Goal: Answer question/provide support

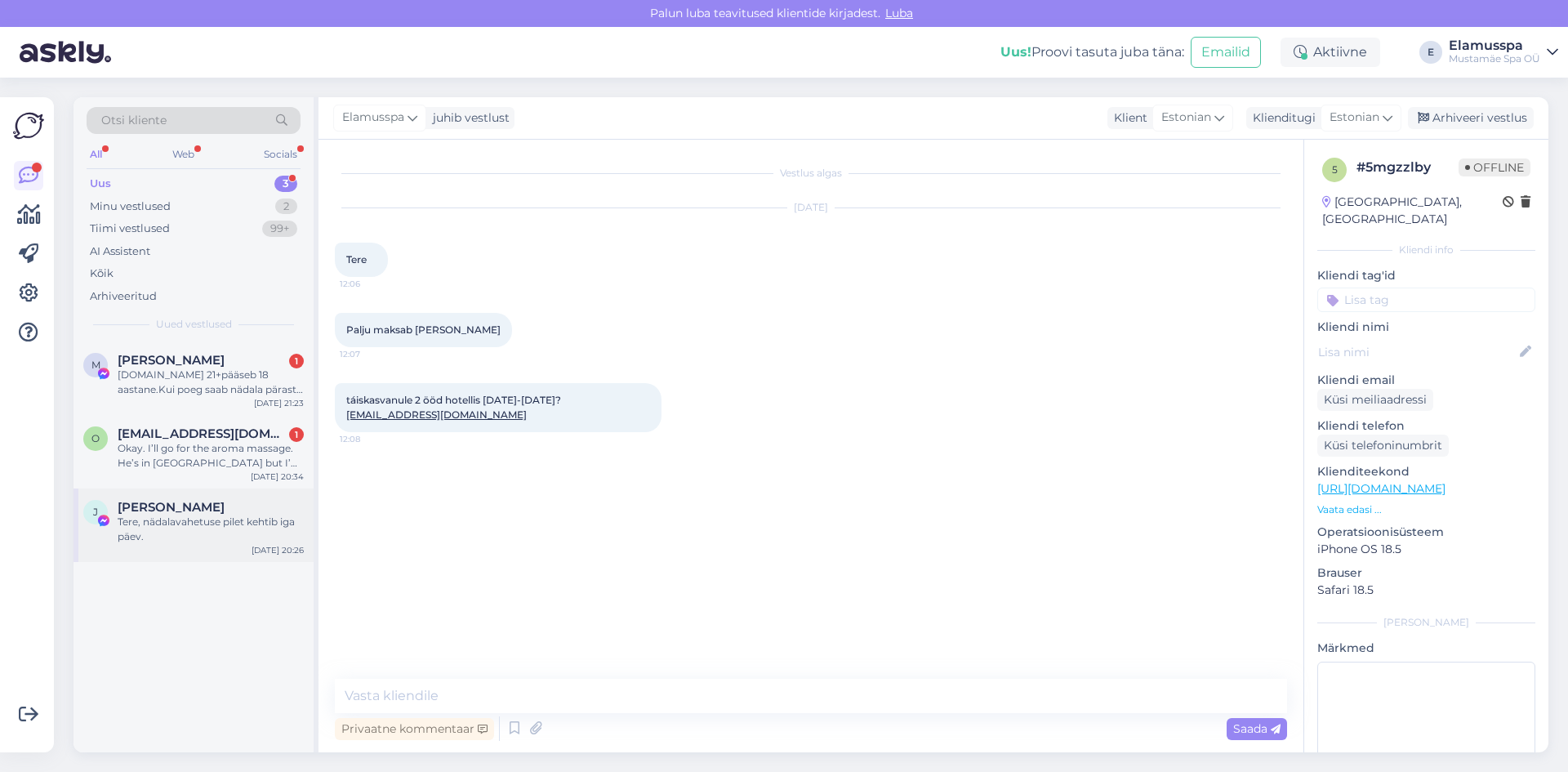
click at [186, 506] on span "[PERSON_NAME]" at bounding box center [171, 507] width 107 height 14
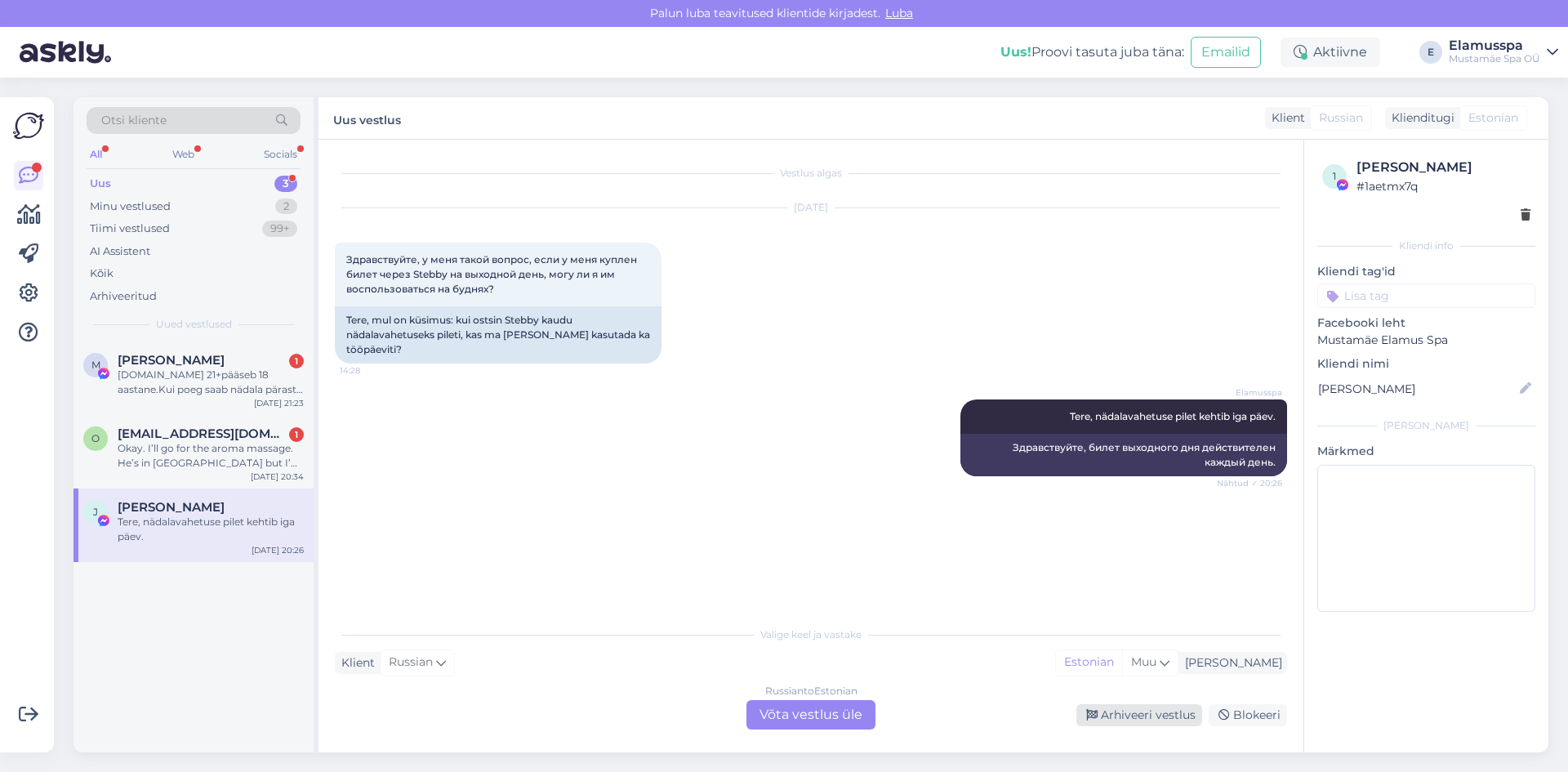
click at [1116, 720] on div "Arhiveeri vestlus" at bounding box center [1139, 715] width 125 height 22
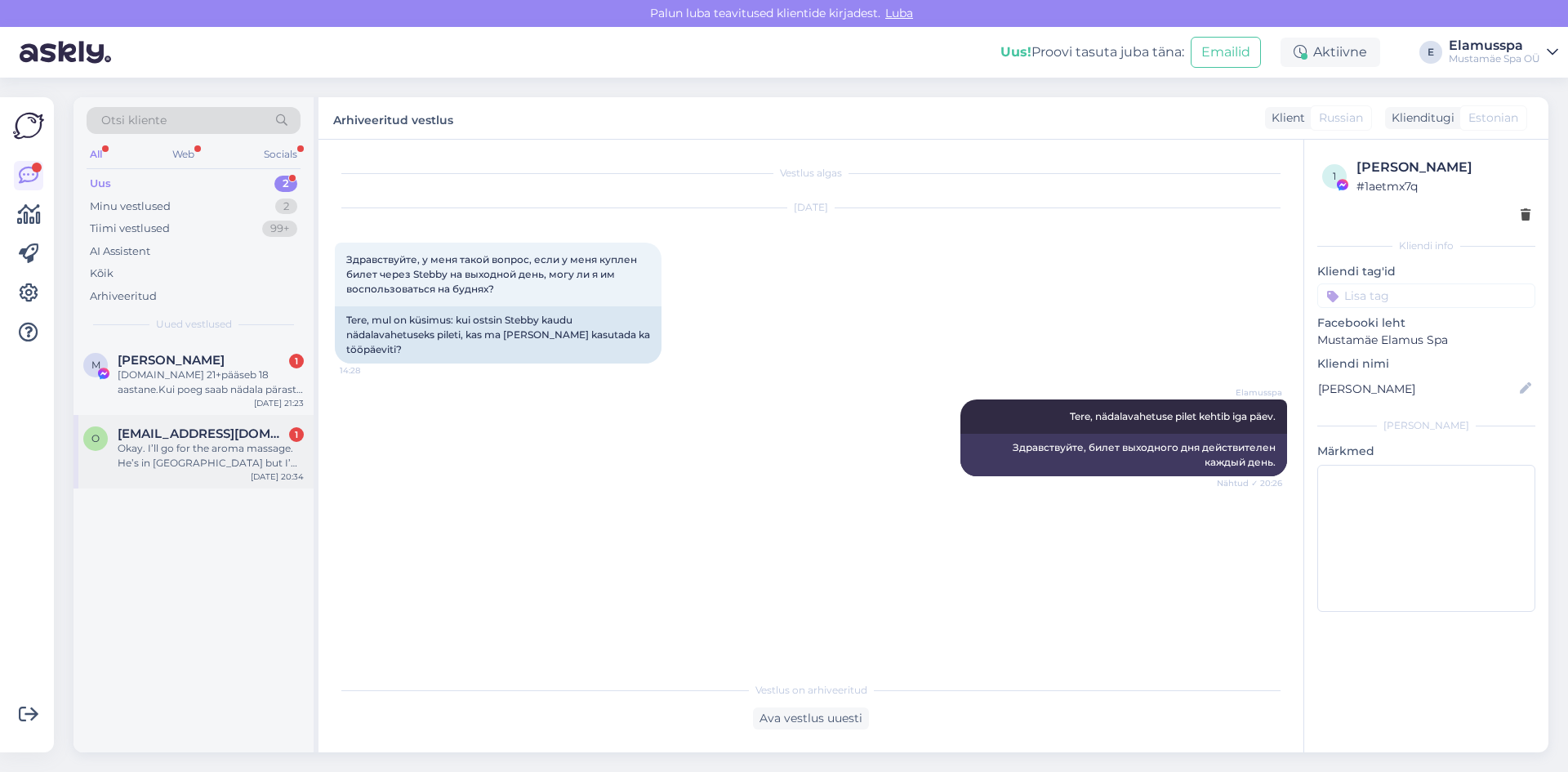
click at [204, 459] on div "Okay. I’ll go for the aroma massage. He’s in [GEOGRAPHIC_DATA] but I’m not. I’m…" at bounding box center [211, 456] width 186 height 30
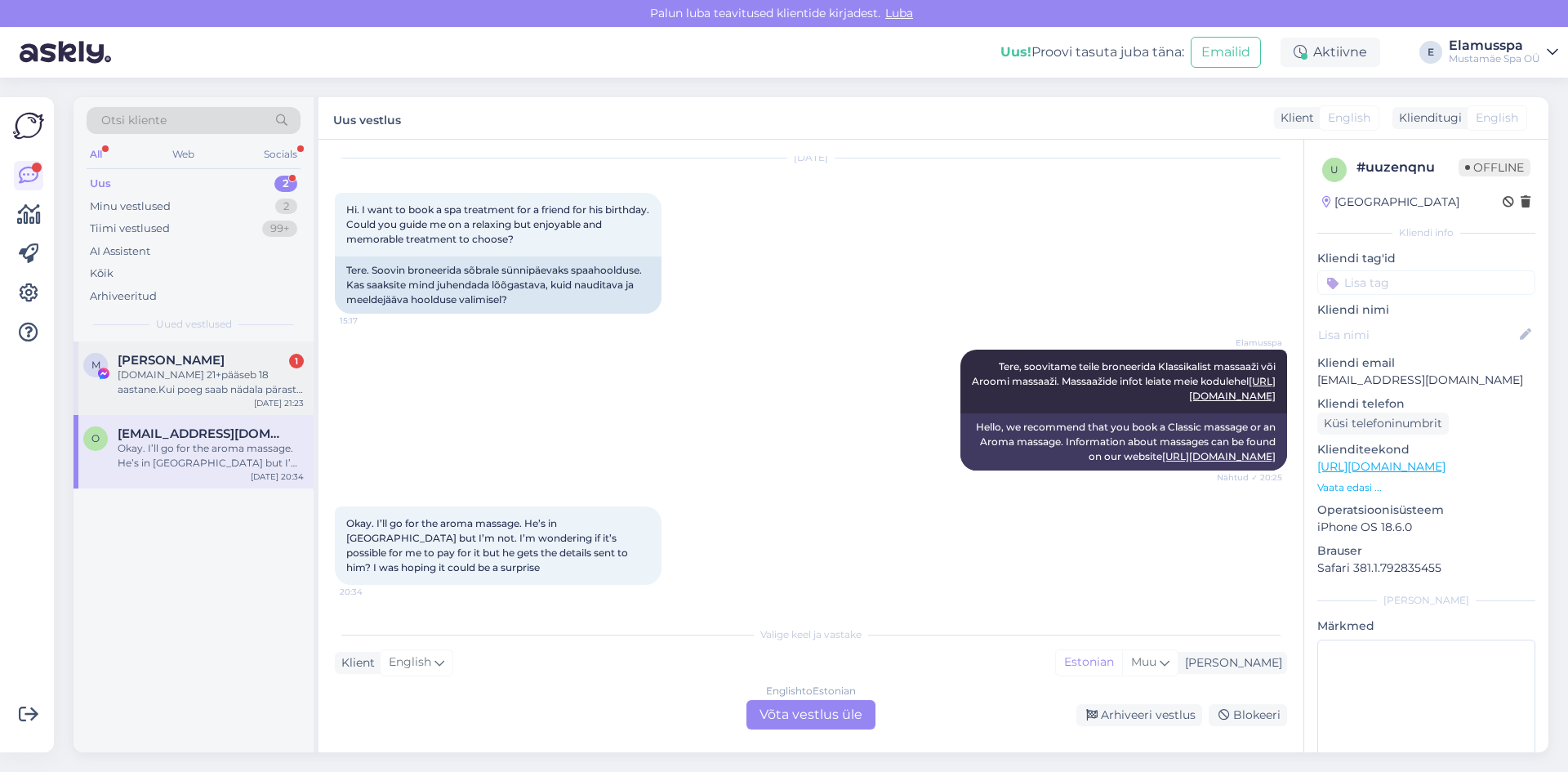
click at [182, 378] on div "[DOMAIN_NAME] 21+pääseb 18 aastane.Kui poeg saab nädala pärast 18 ja temaga on …" at bounding box center [211, 382] width 186 height 30
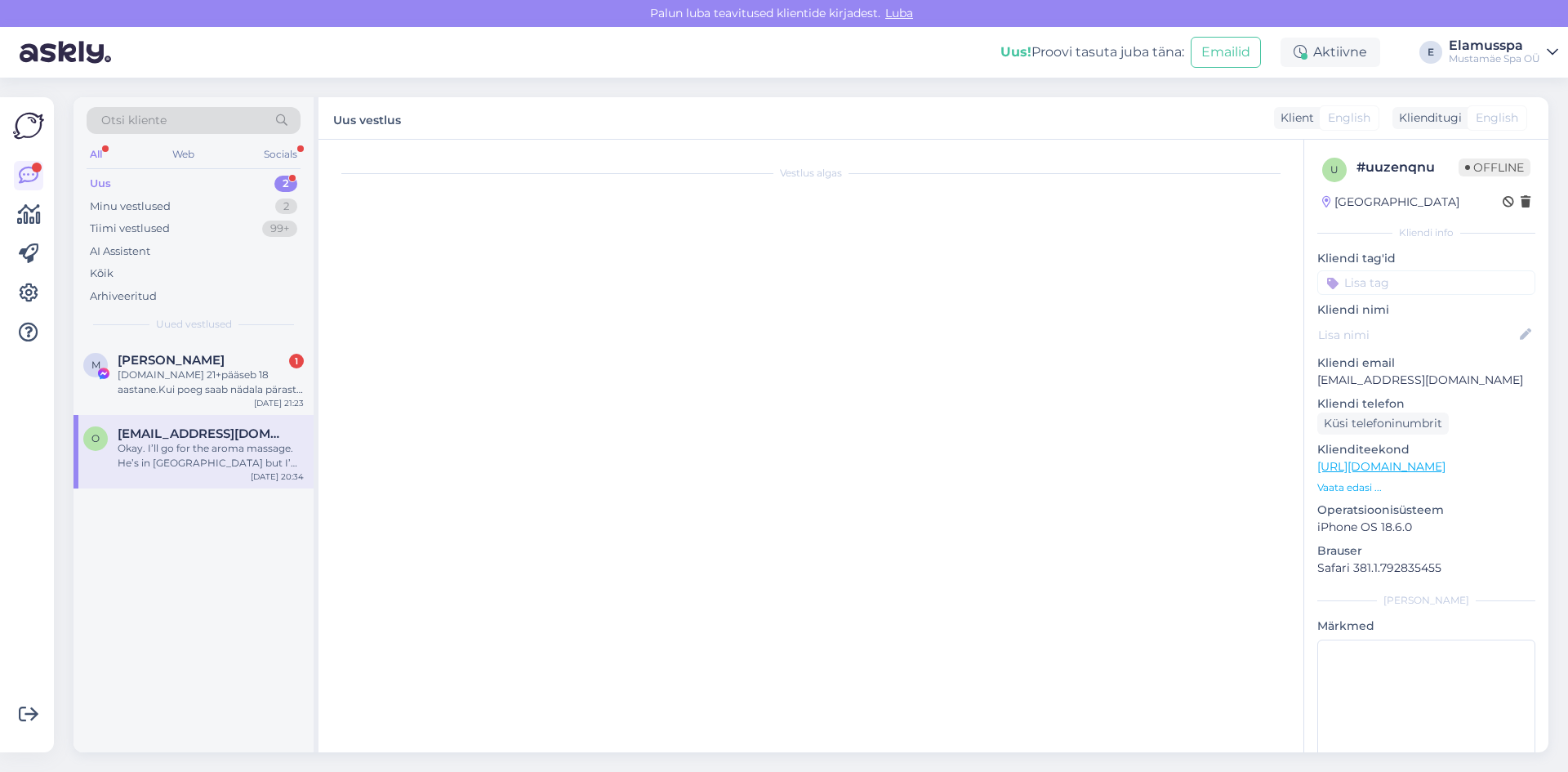
scroll to position [575, 0]
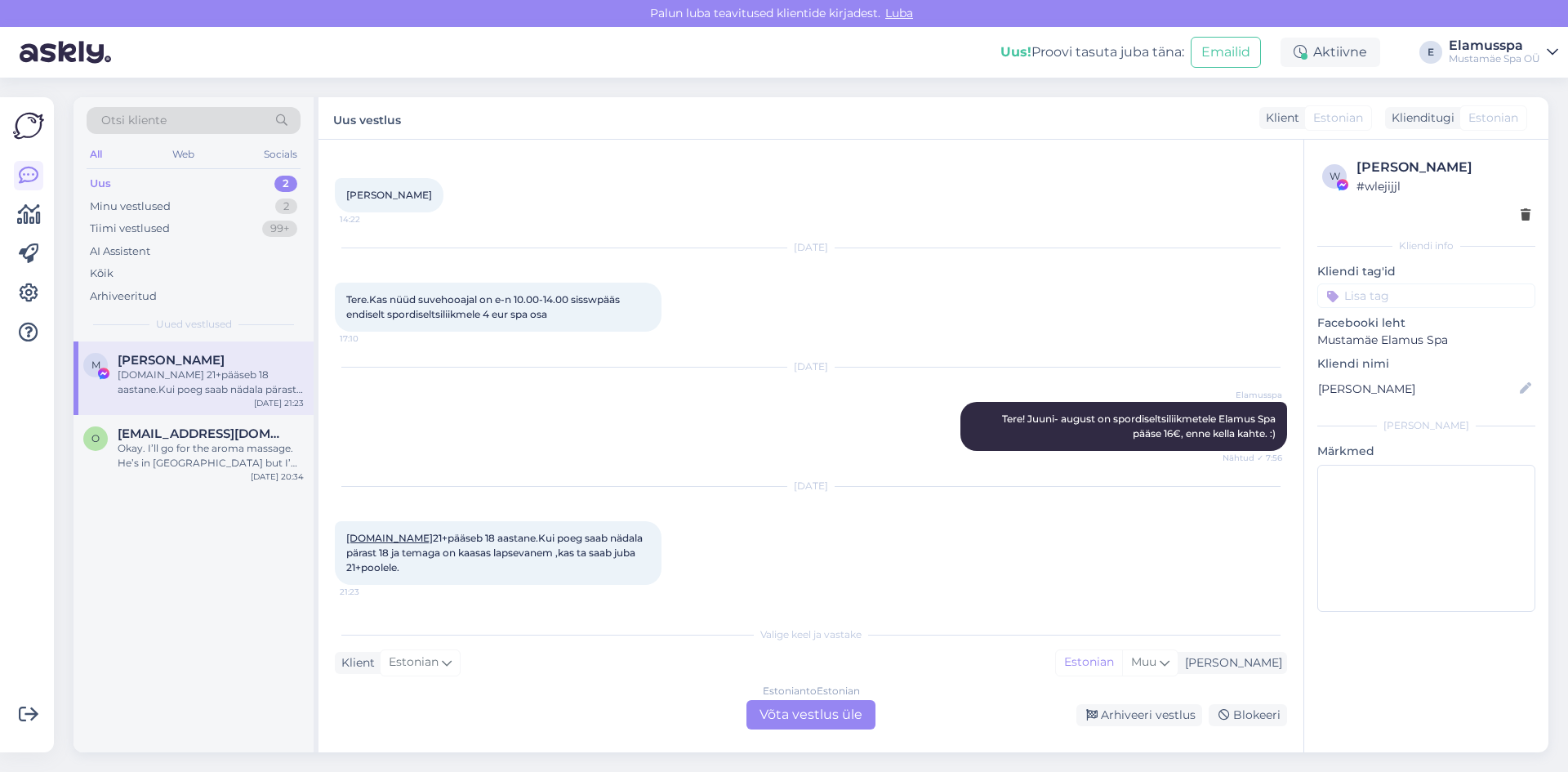
click at [792, 719] on div "Estonian to Estonian Võta vestlus üle" at bounding box center [811, 714] width 129 height 30
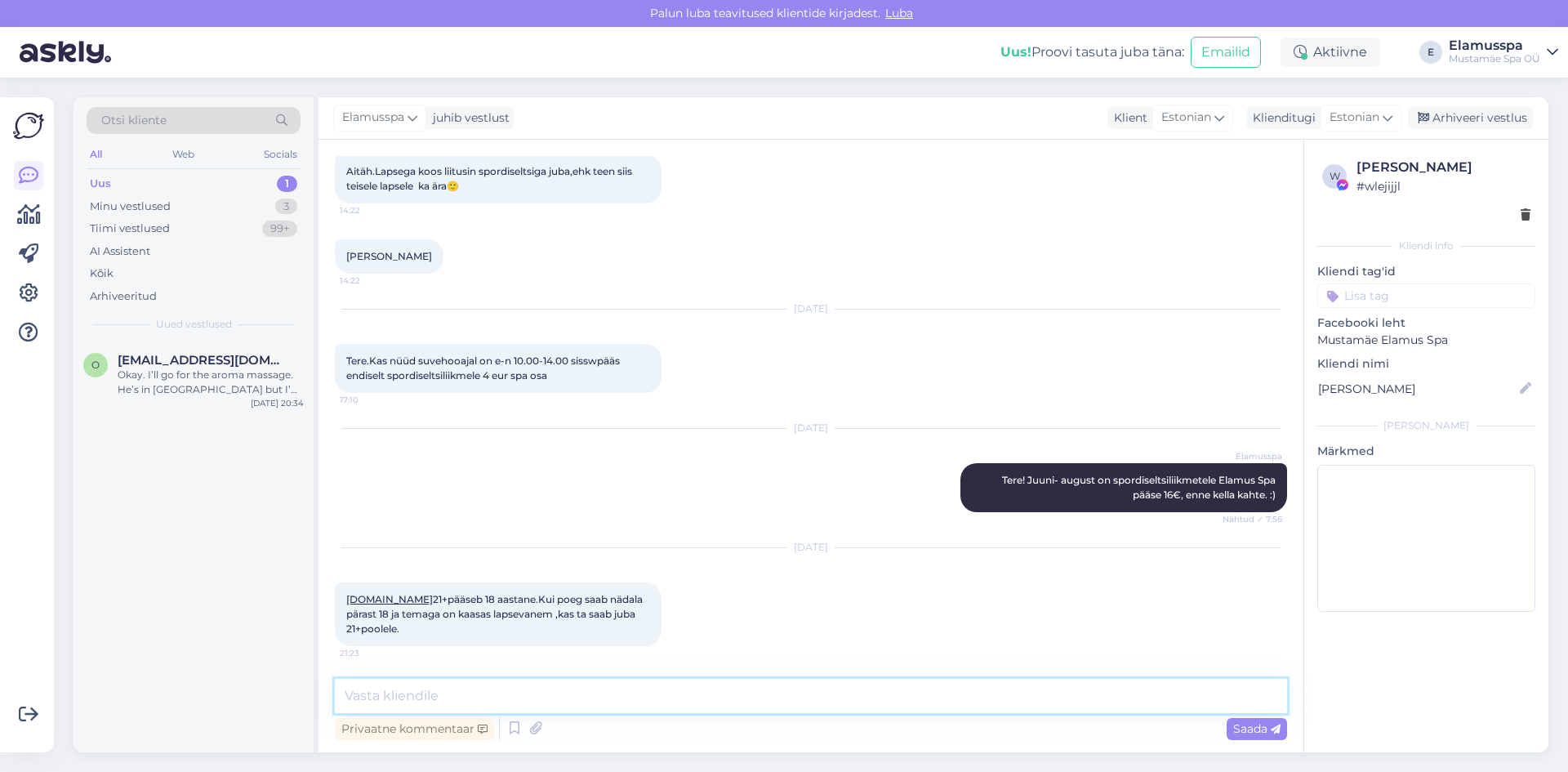
click at [683, 697] on textarea at bounding box center [811, 696] width 952 height 34
type textarea "Tere, kahjuks ei saa, peab olema 18"
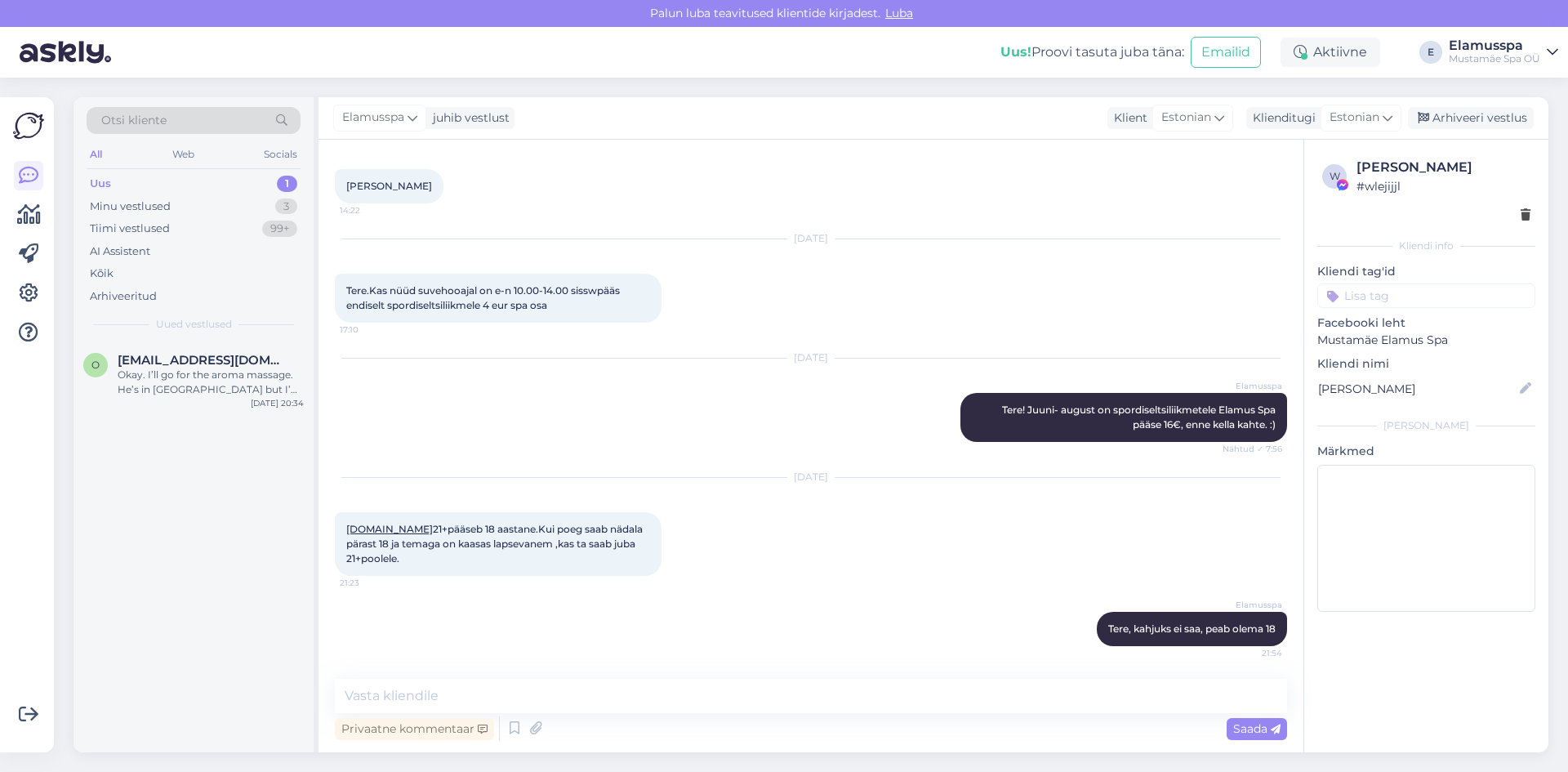
click at [1492, 129] on div "Elamusspa juhib vestlust Klient Estonian Klienditugi Estonian Arhiveeri vestlus" at bounding box center [934, 119] width 1230 height 42
click at [1501, 125] on div "Arhiveeri vestlus" at bounding box center [1471, 118] width 125 height 22
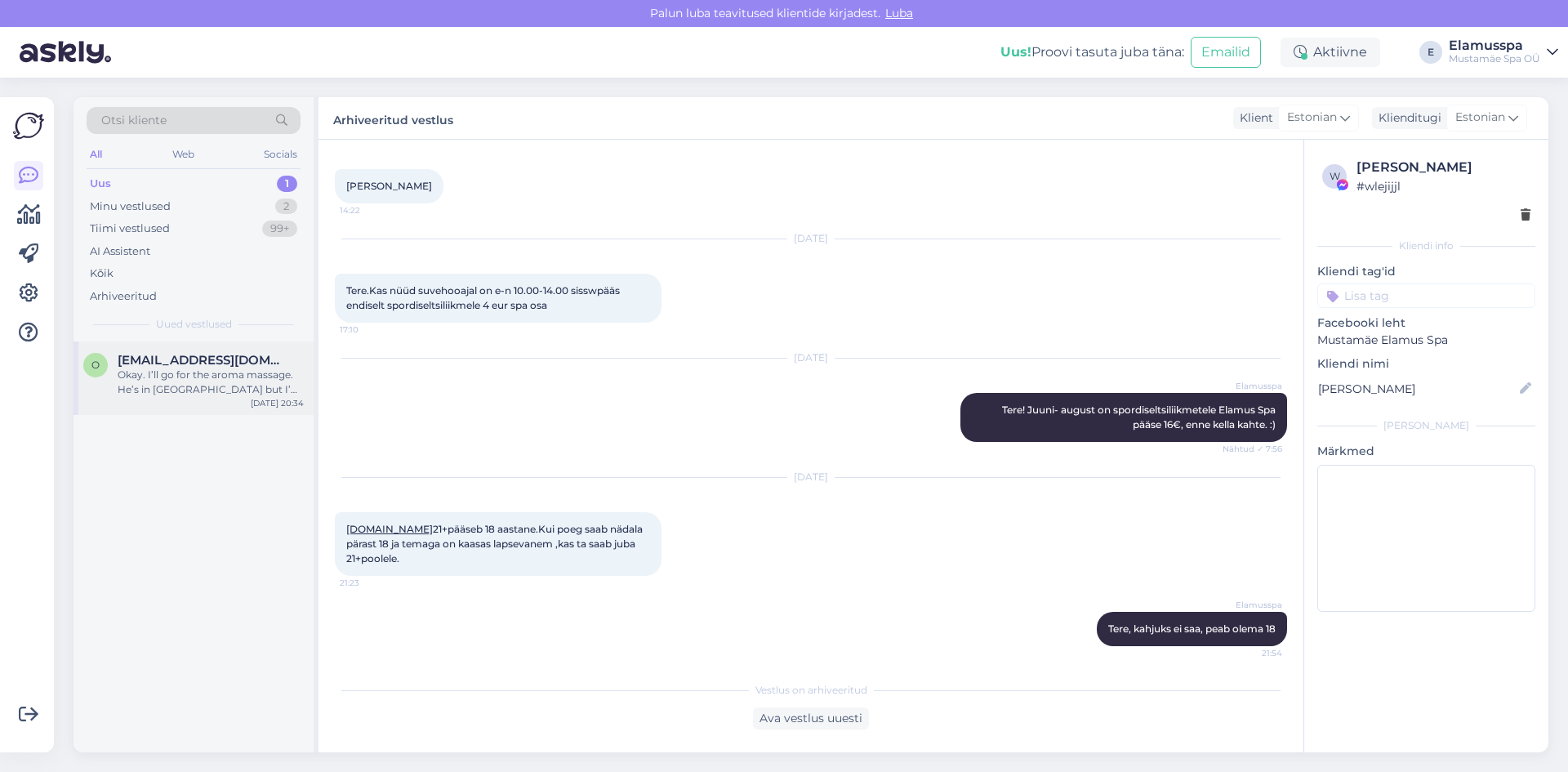
click at [132, 378] on div "Okay. I’ll go for the aroma massage. He’s in [GEOGRAPHIC_DATA] but I’m not. I’m…" at bounding box center [211, 382] width 186 height 30
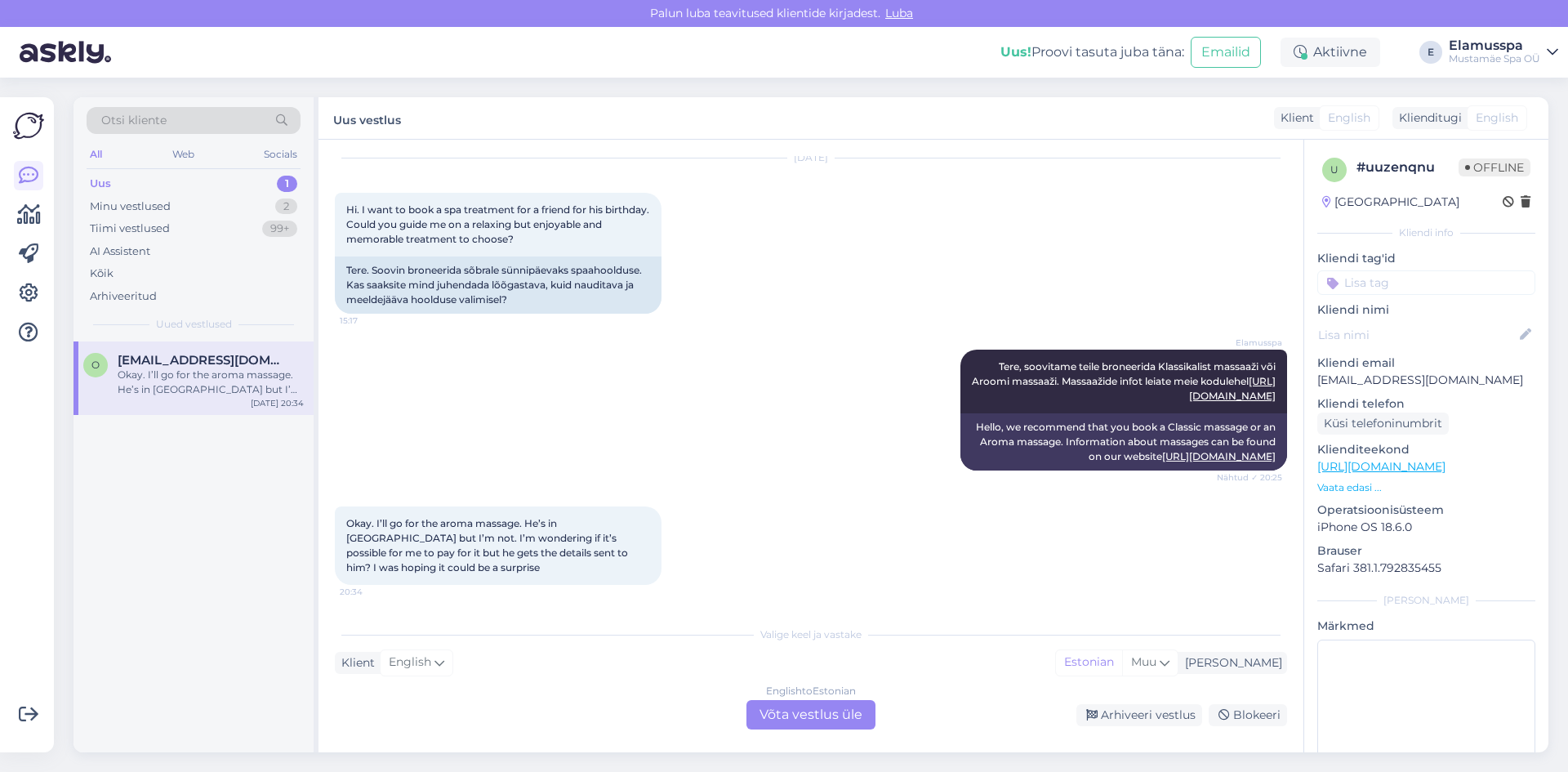
scroll to position [50, 0]
click at [265, 199] on div "Minu vestlused 2" at bounding box center [193, 206] width 214 height 23
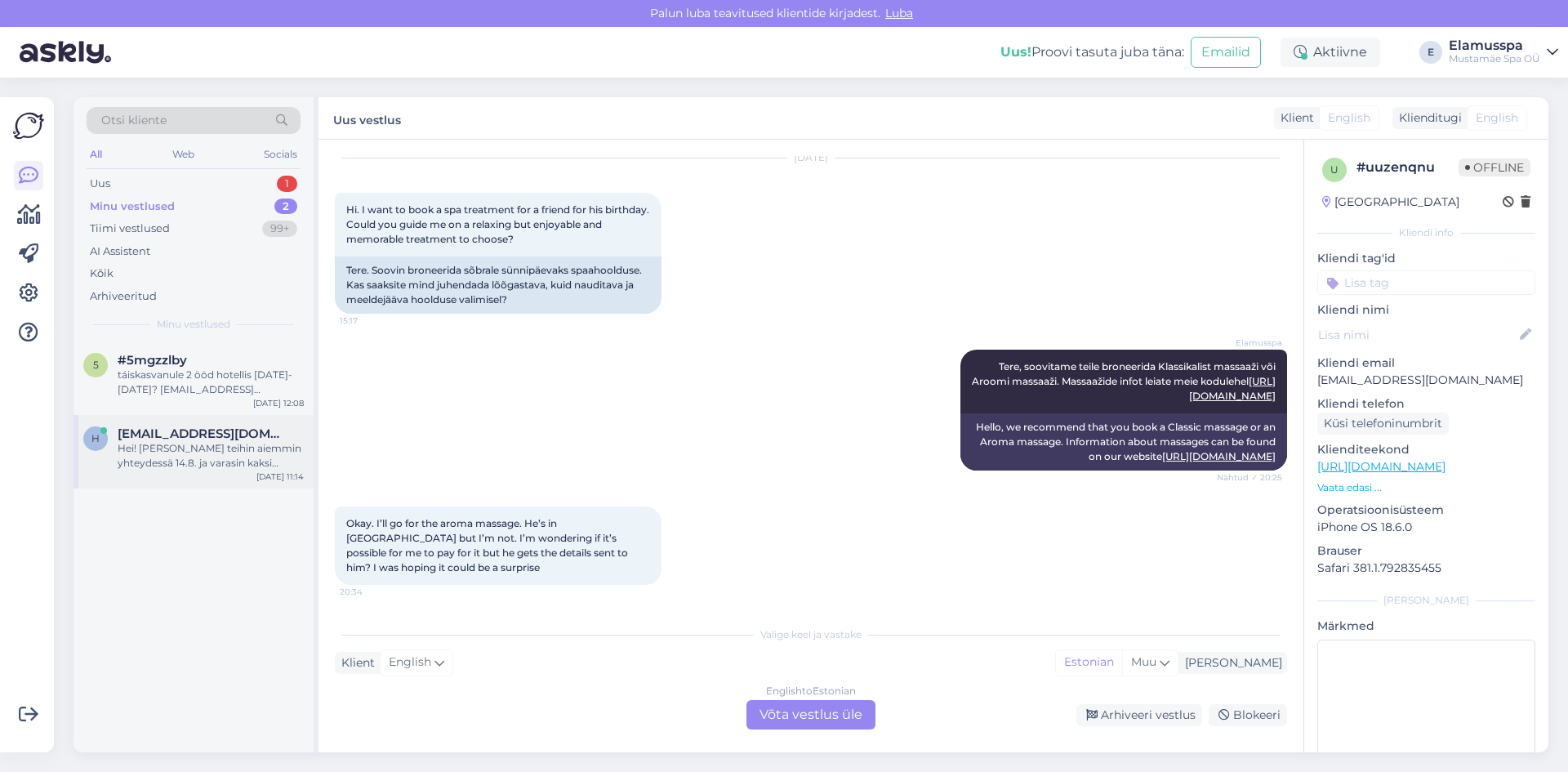
click at [242, 448] on div "Hei! [PERSON_NAME] teihin aiemmin yhteydessä 14.8. ja varasin kaksi hierontaa l…" at bounding box center [211, 456] width 186 height 30
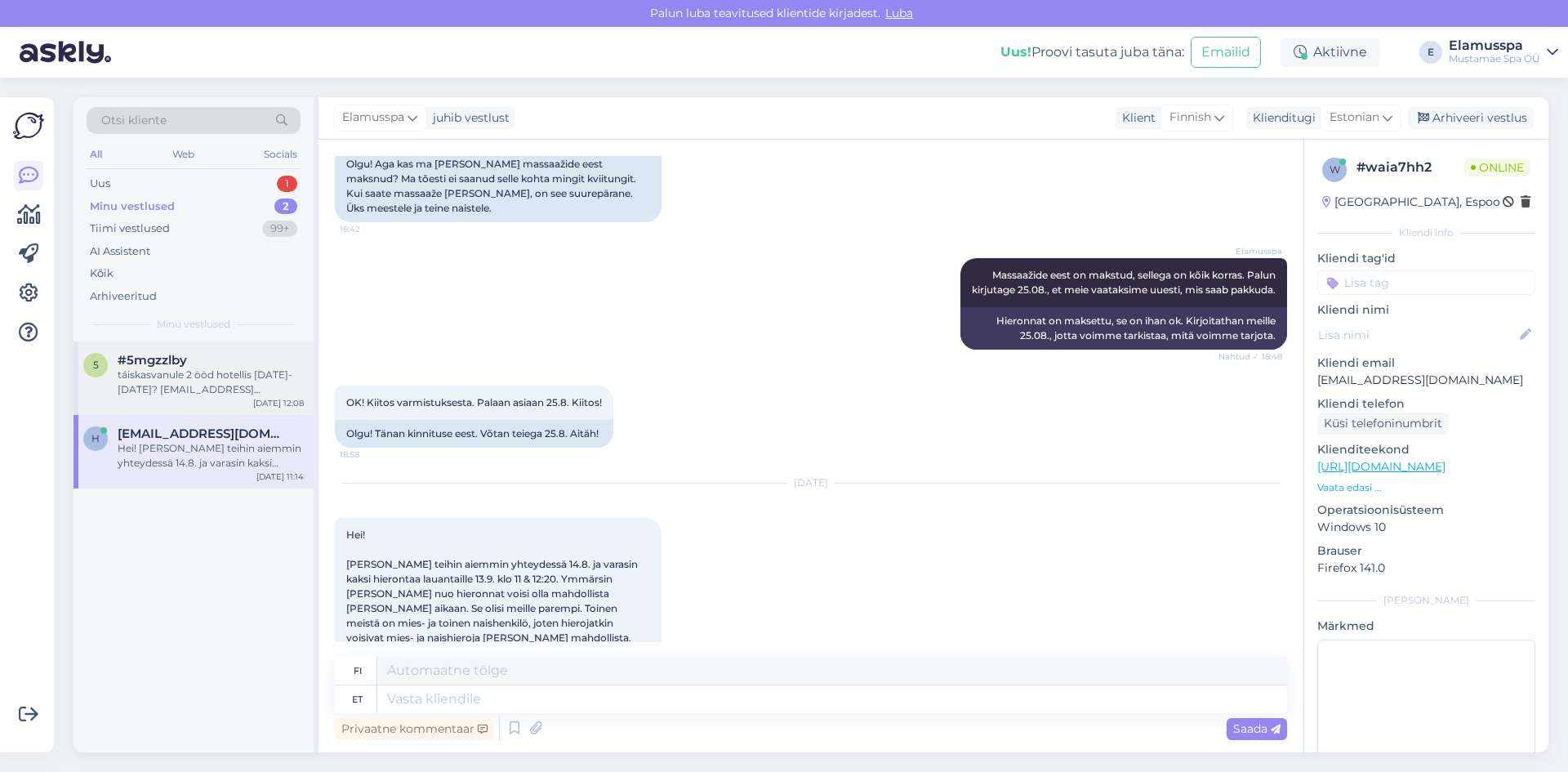
click at [254, 383] on div "táiskasvanule 2 ööd hotellis [DATE]-[DATE]? [EMAIL_ADDRESS][DOMAIN_NAME]" at bounding box center [211, 382] width 186 height 30
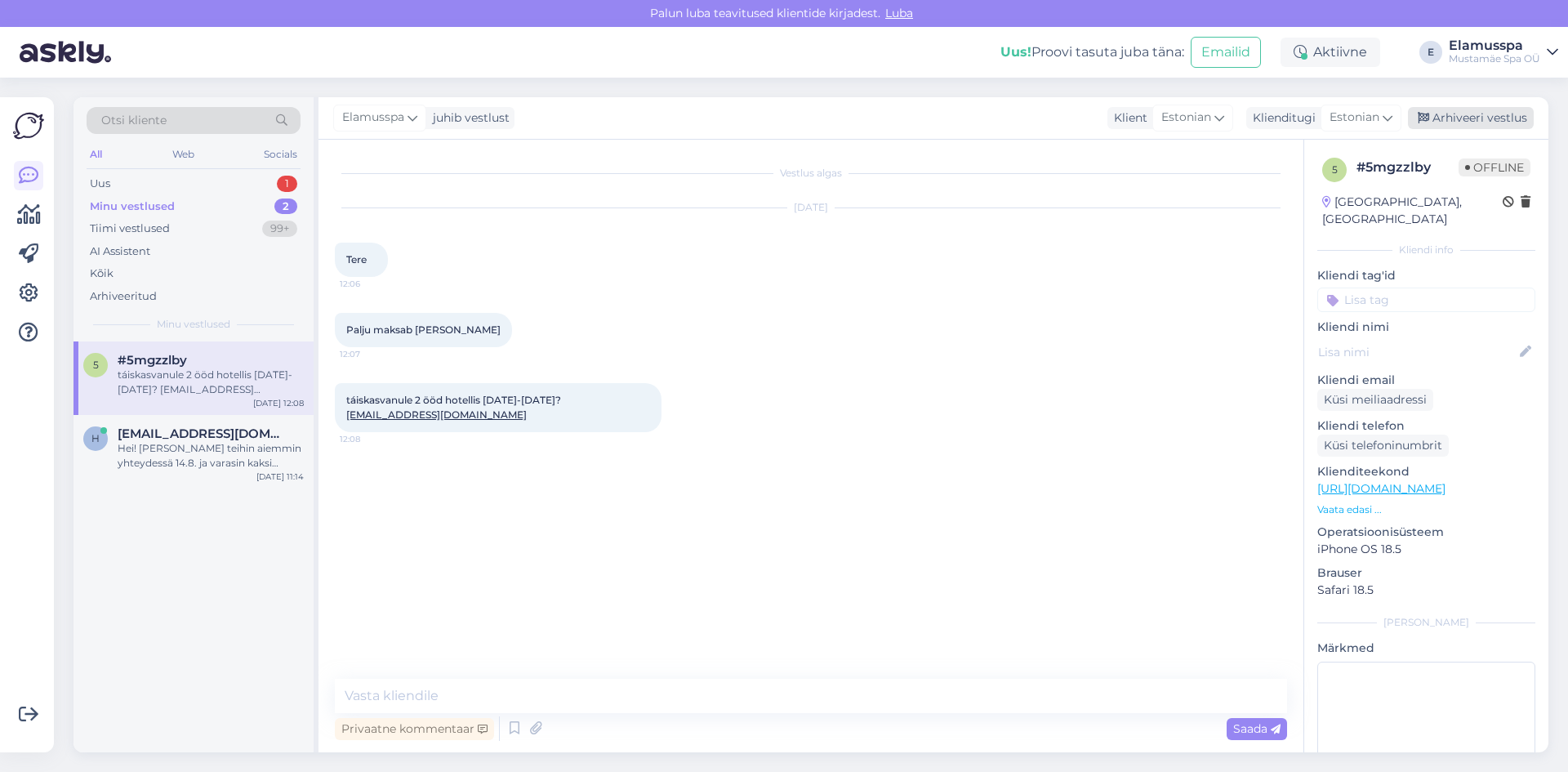
click at [1519, 125] on div "Arhiveeri vestlus" at bounding box center [1471, 118] width 125 height 22
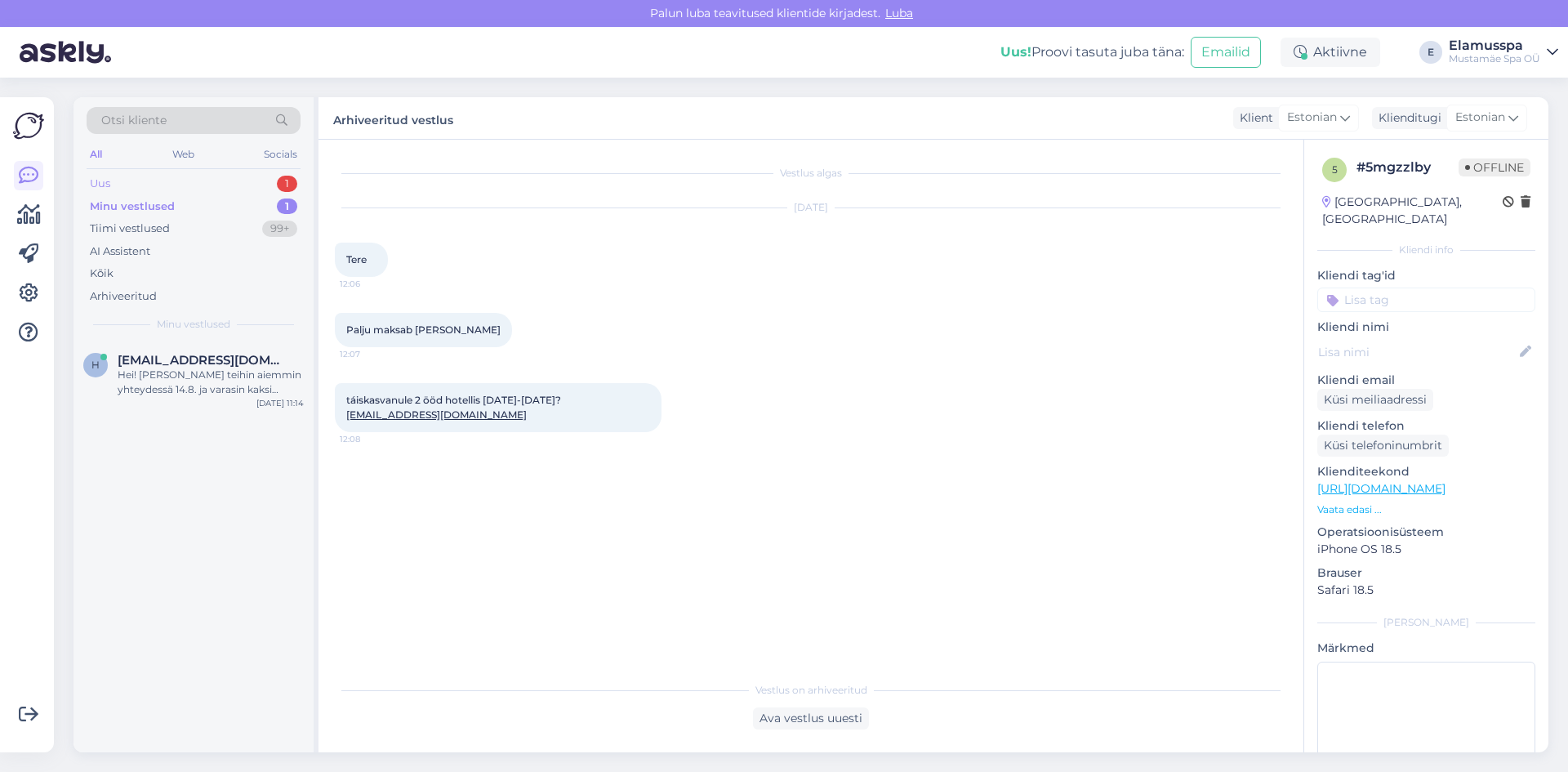
click at [255, 190] on div "Uus 1" at bounding box center [193, 183] width 214 height 23
click at [224, 380] on div "Okay. I’ll go for the aroma massage. He’s in [GEOGRAPHIC_DATA] but I’m not. I’m…" at bounding box center [211, 382] width 186 height 30
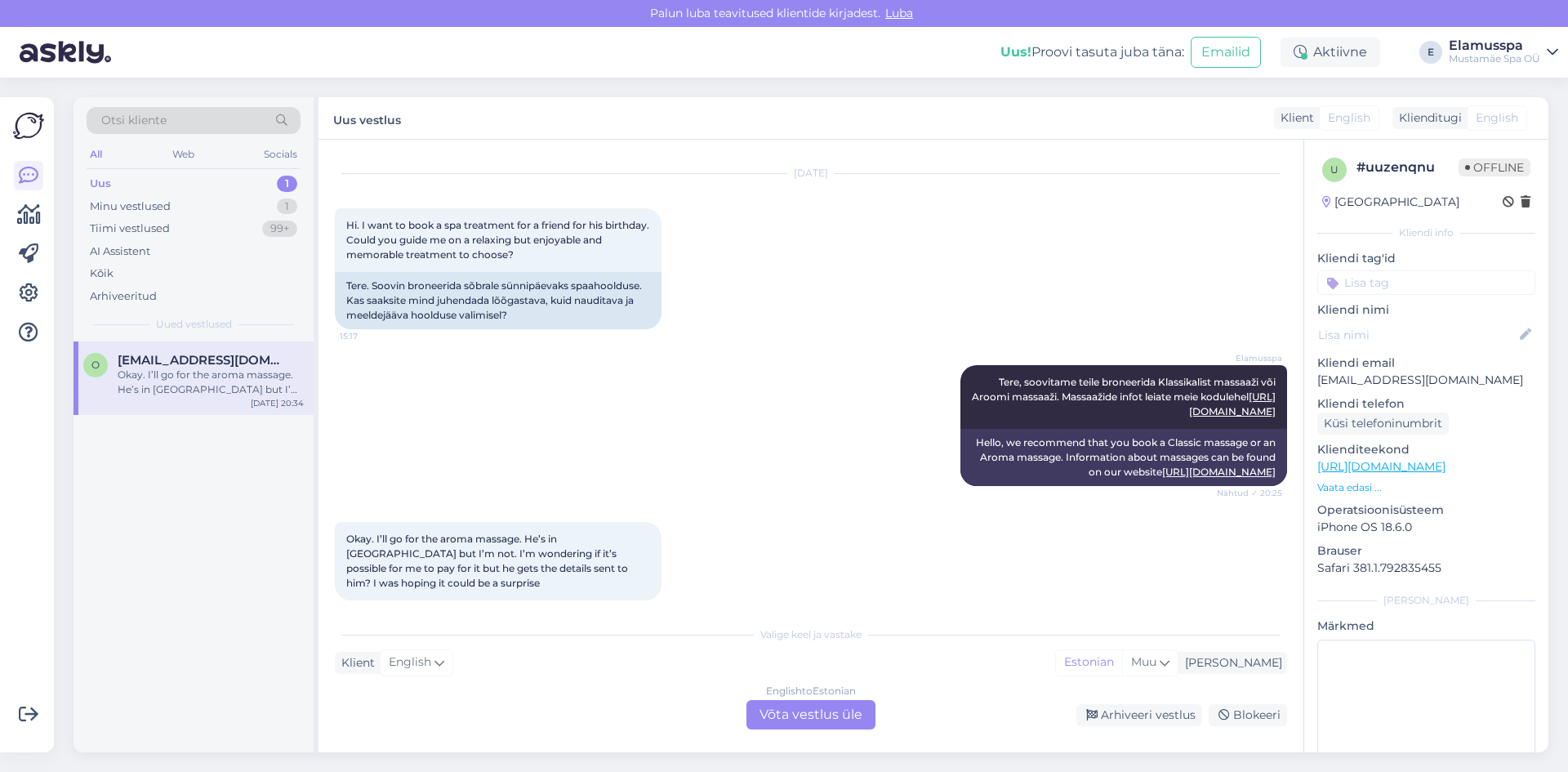
scroll to position [50, 0]
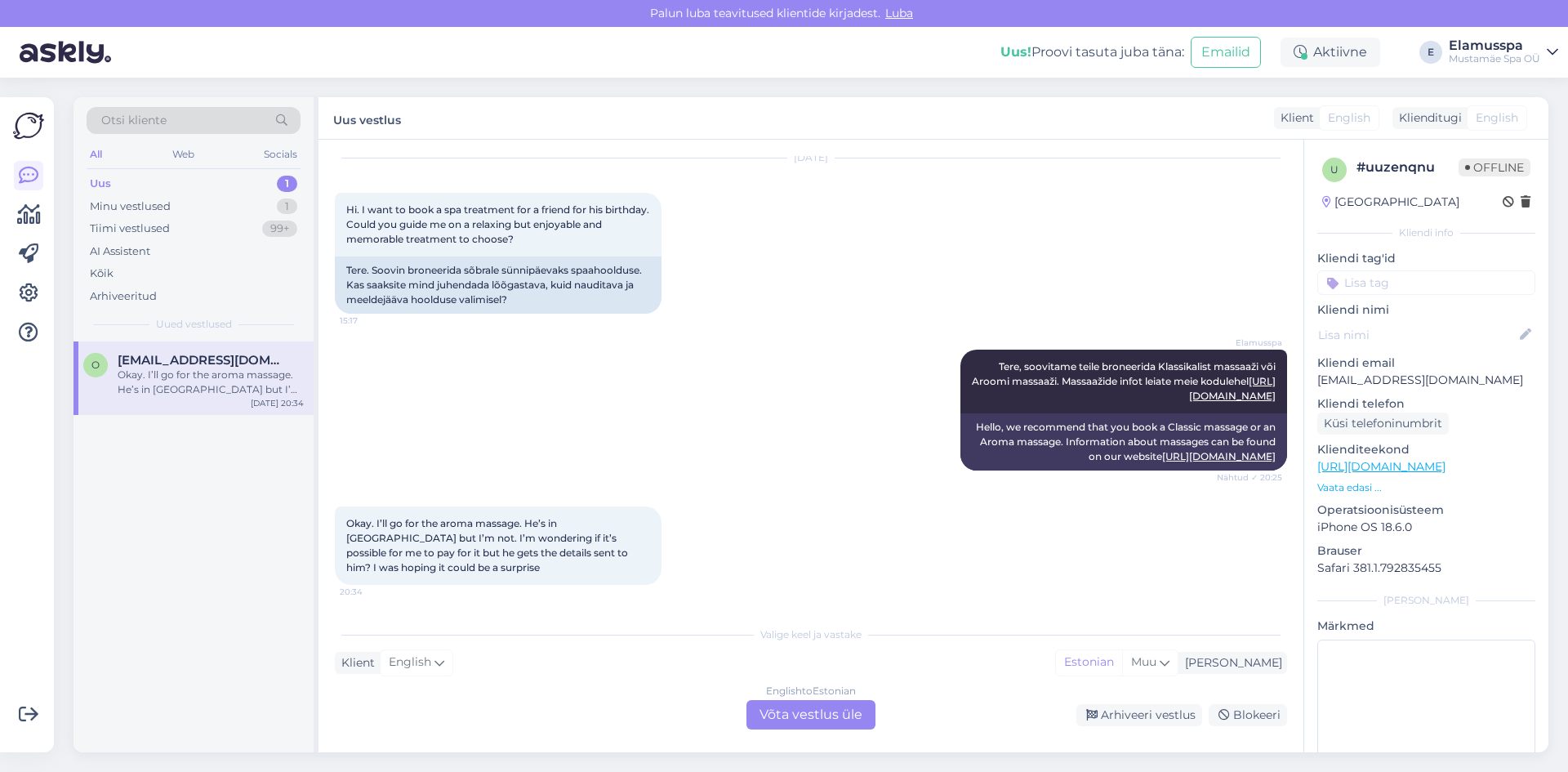
click at [827, 722] on div "English to Estonian Võta vestlus üle" at bounding box center [811, 714] width 129 height 30
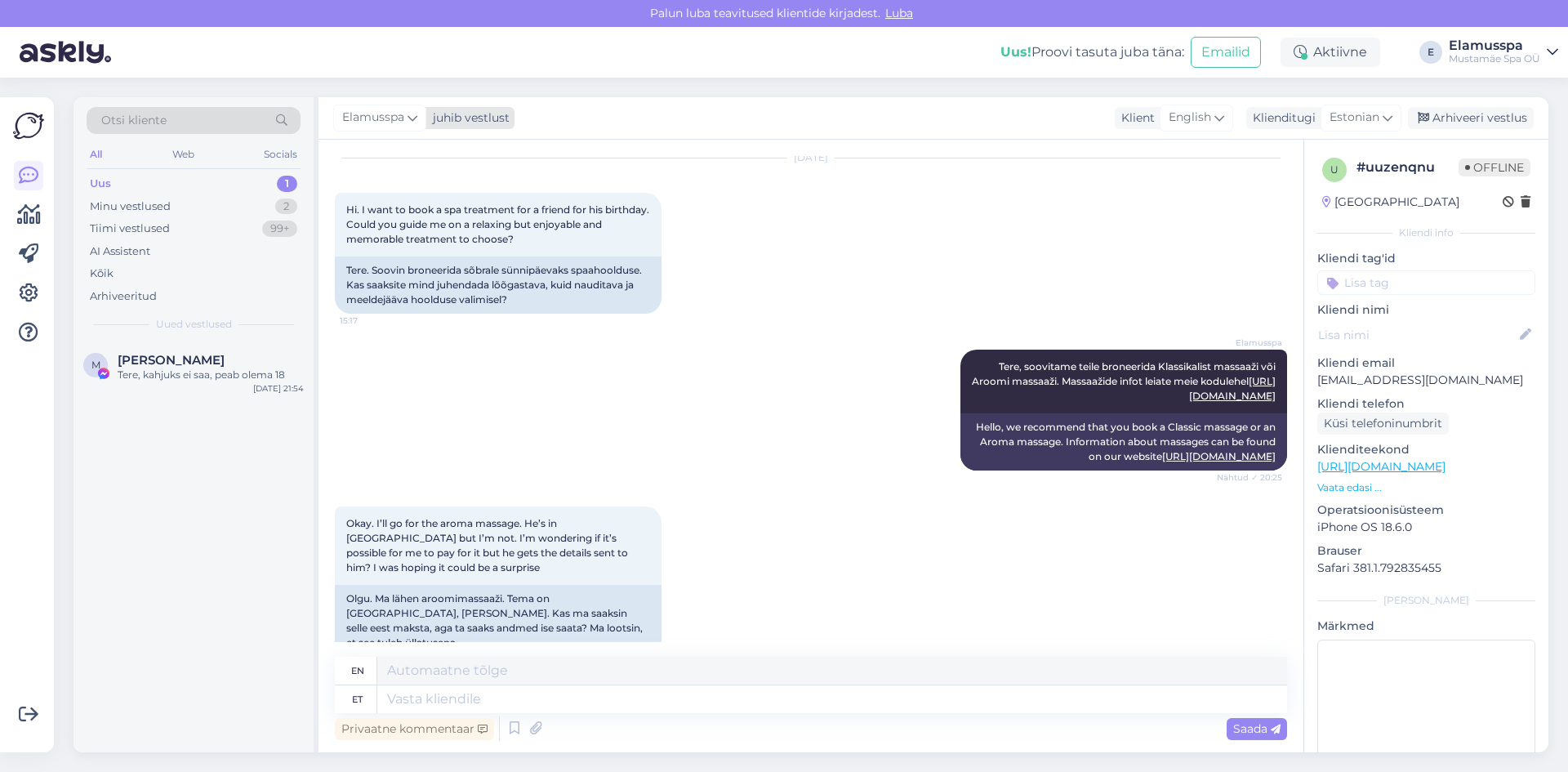
click at [389, 118] on span "Elamusspa" at bounding box center [373, 117] width 62 height 18
click at [457, 244] on div "[EMAIL_ADDRESS][DOMAIN_NAME]" at bounding box center [426, 247] width 136 height 14
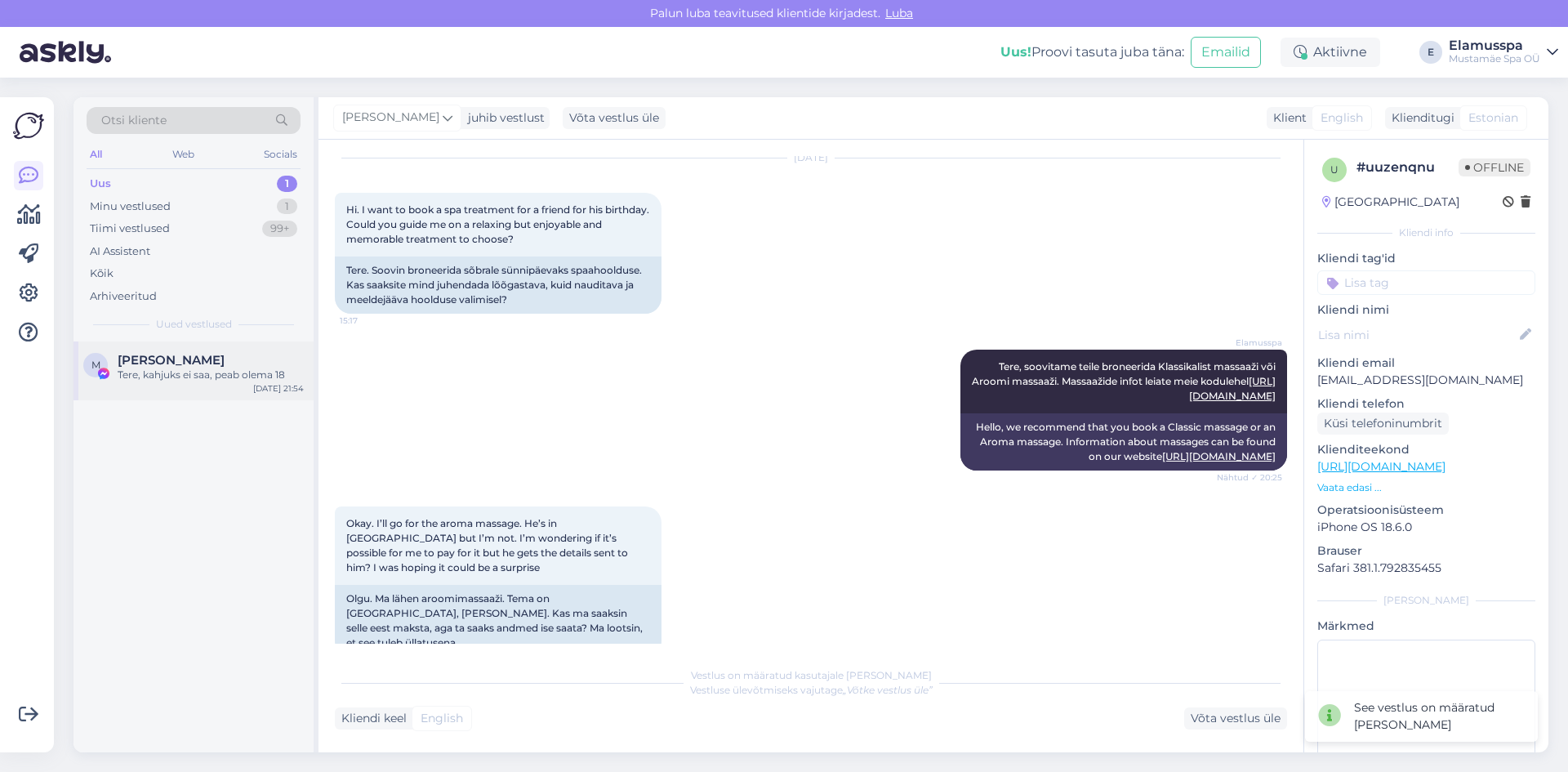
click at [203, 375] on div "Tere, kahjuks ei saa, peab olema 18" at bounding box center [211, 375] width 186 height 14
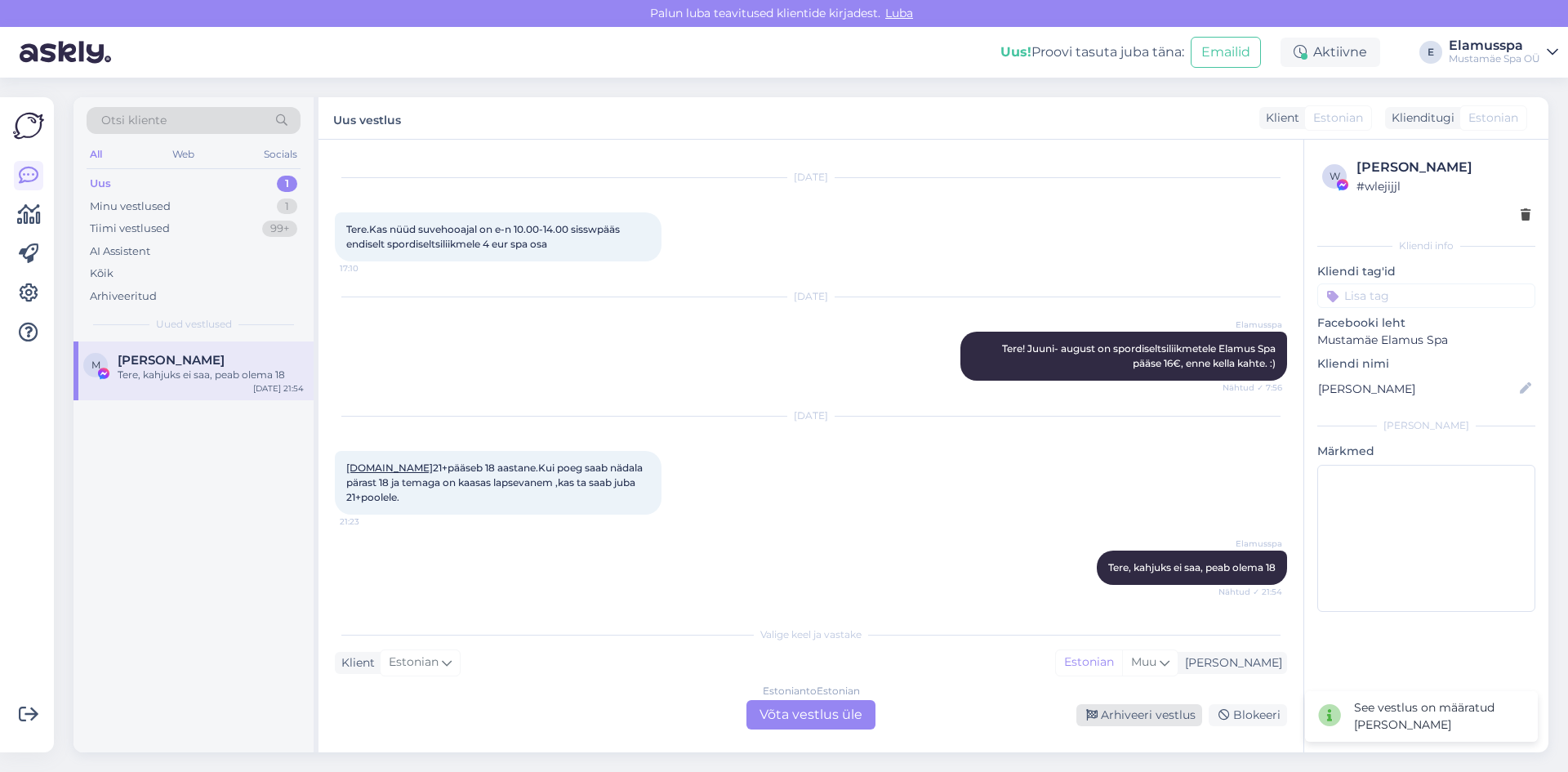
click at [1162, 719] on div "Arhiveeri vestlus" at bounding box center [1139, 715] width 125 height 22
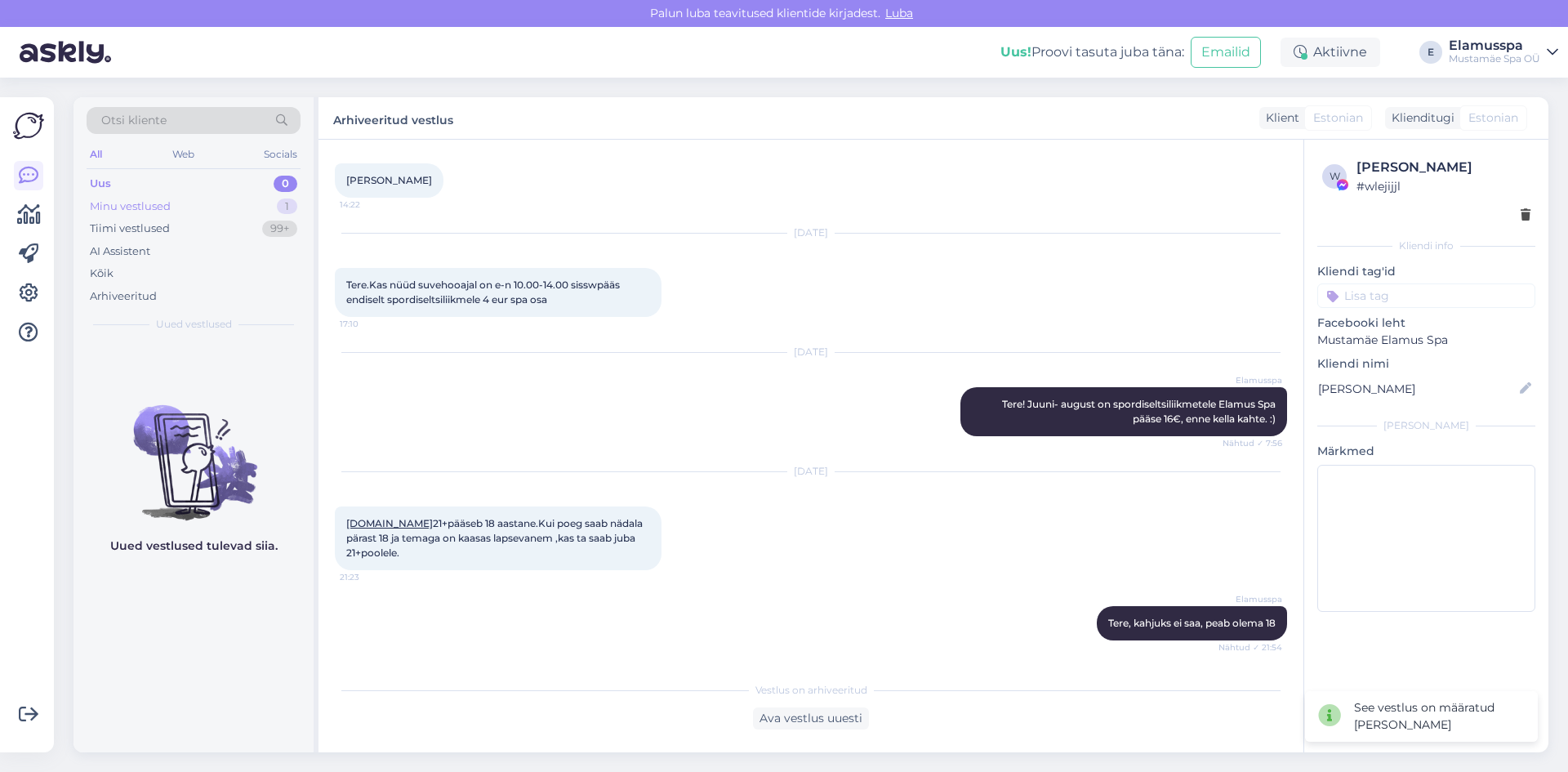
click at [286, 212] on div "1" at bounding box center [287, 206] width 20 height 16
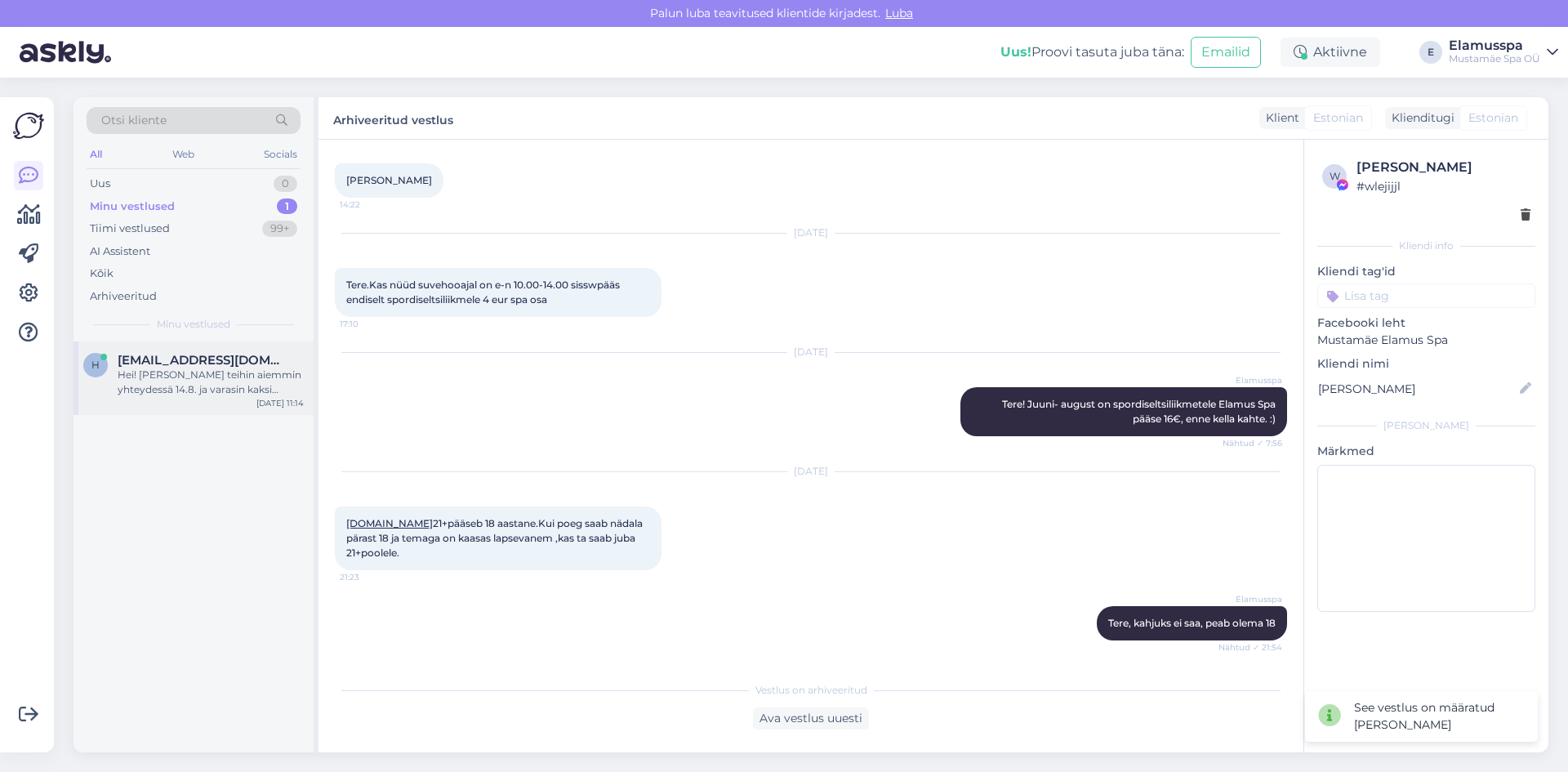
click at [234, 356] on span "[EMAIL_ADDRESS][DOMAIN_NAME]" at bounding box center [202, 359] width 170 height 14
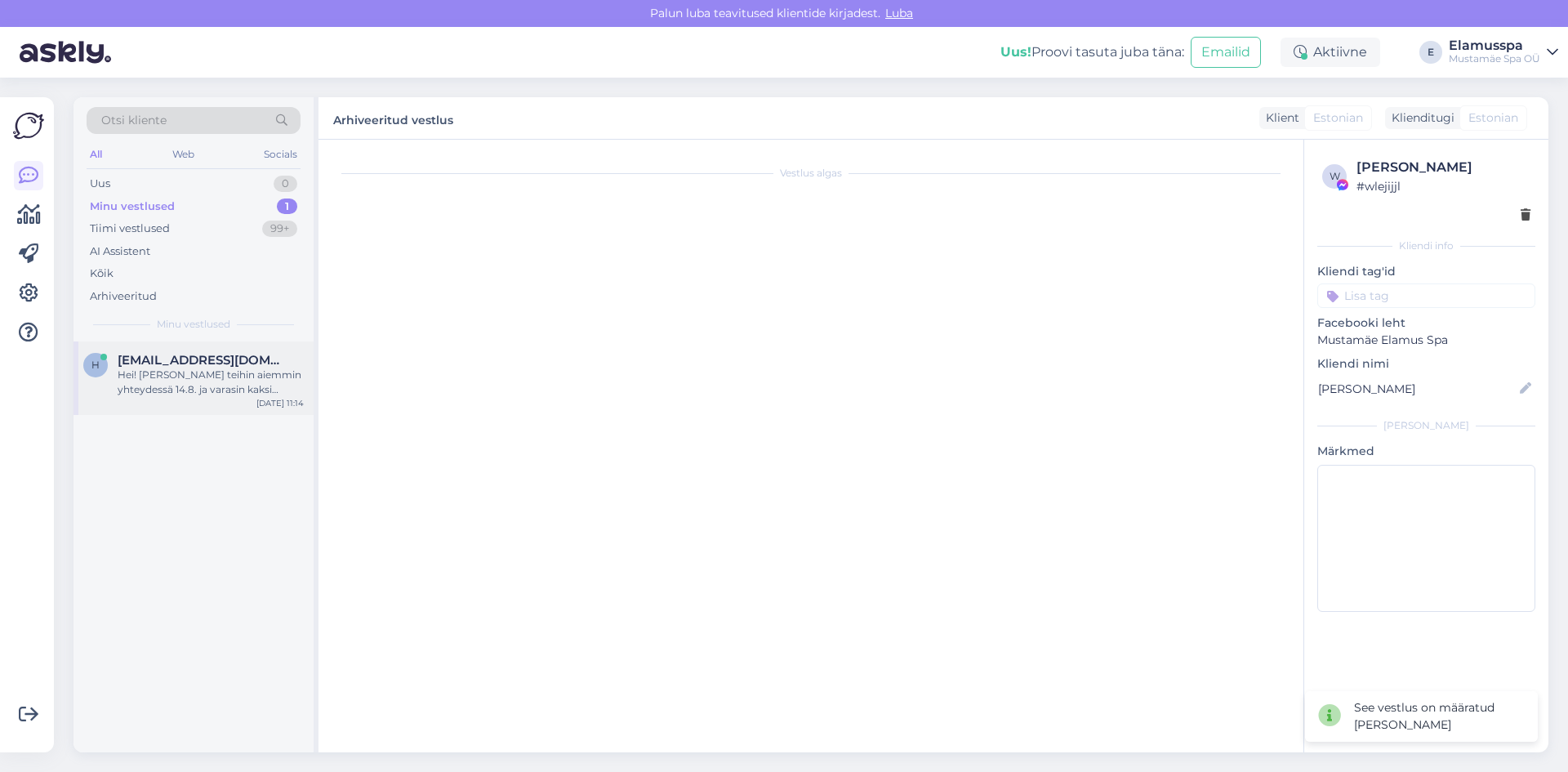
scroll to position [2170, 0]
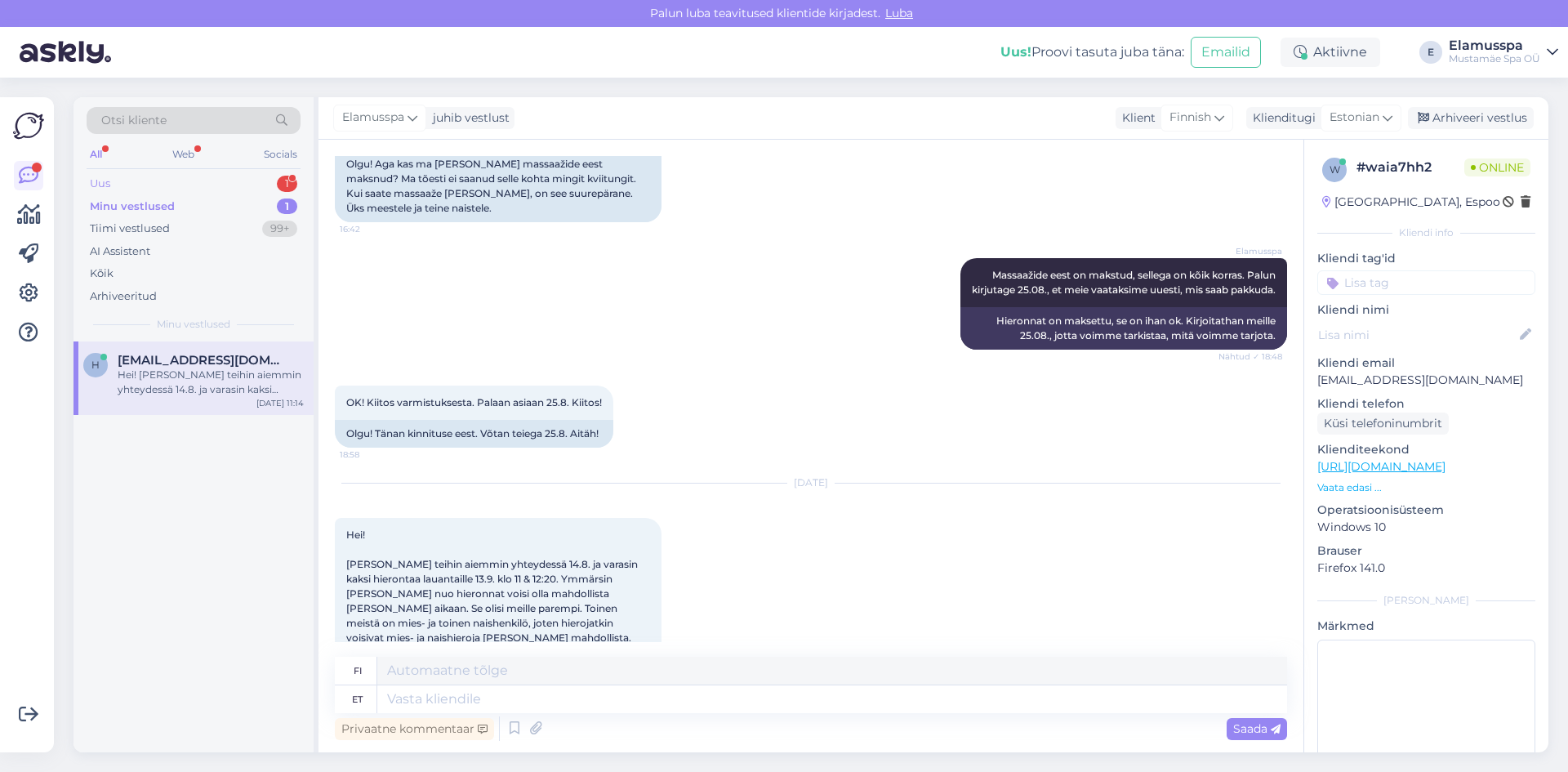
click at [285, 182] on div "1" at bounding box center [287, 183] width 20 height 16
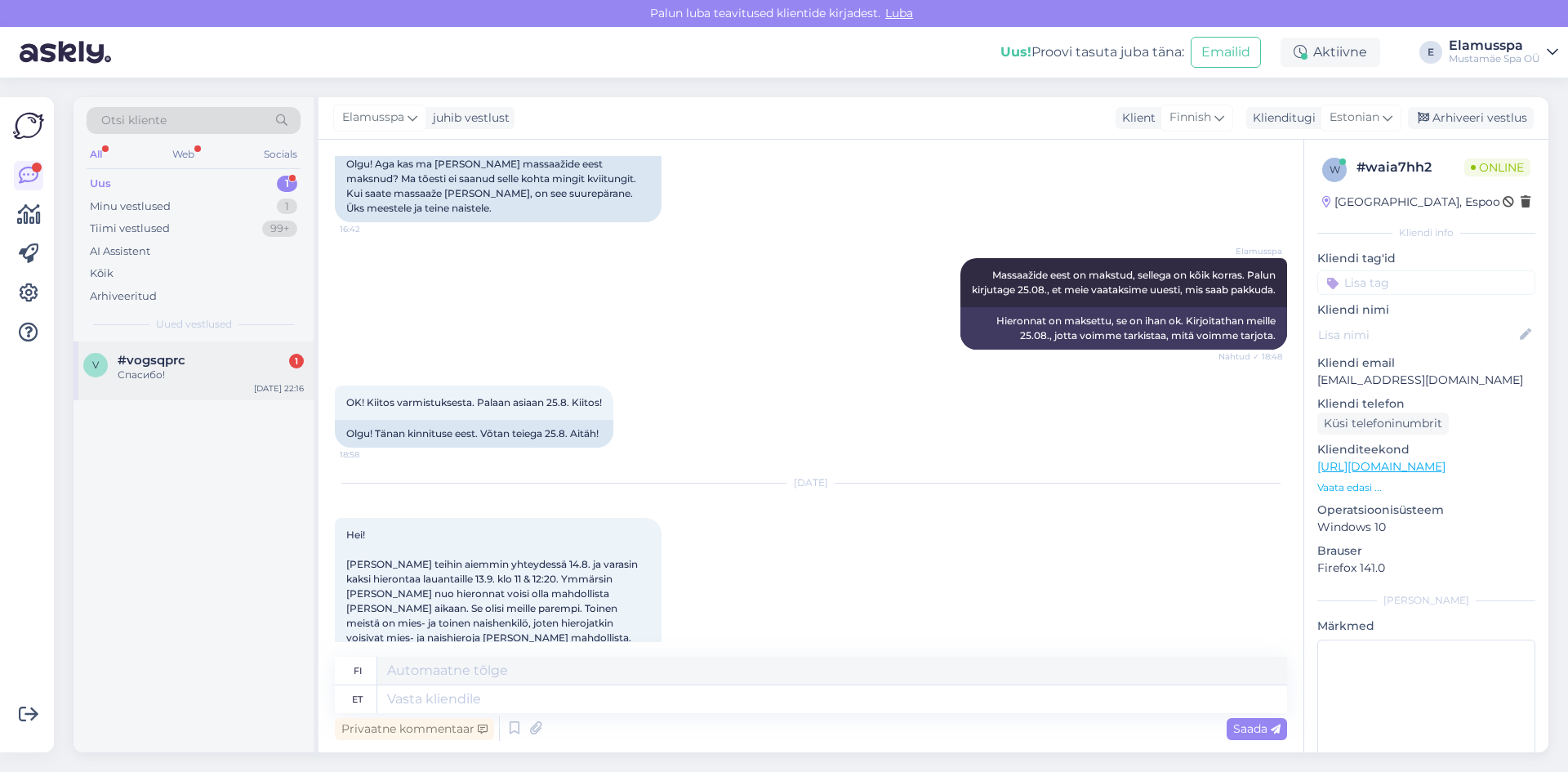
click at [242, 367] on div "#vogsqprc 1" at bounding box center [211, 359] width 186 height 14
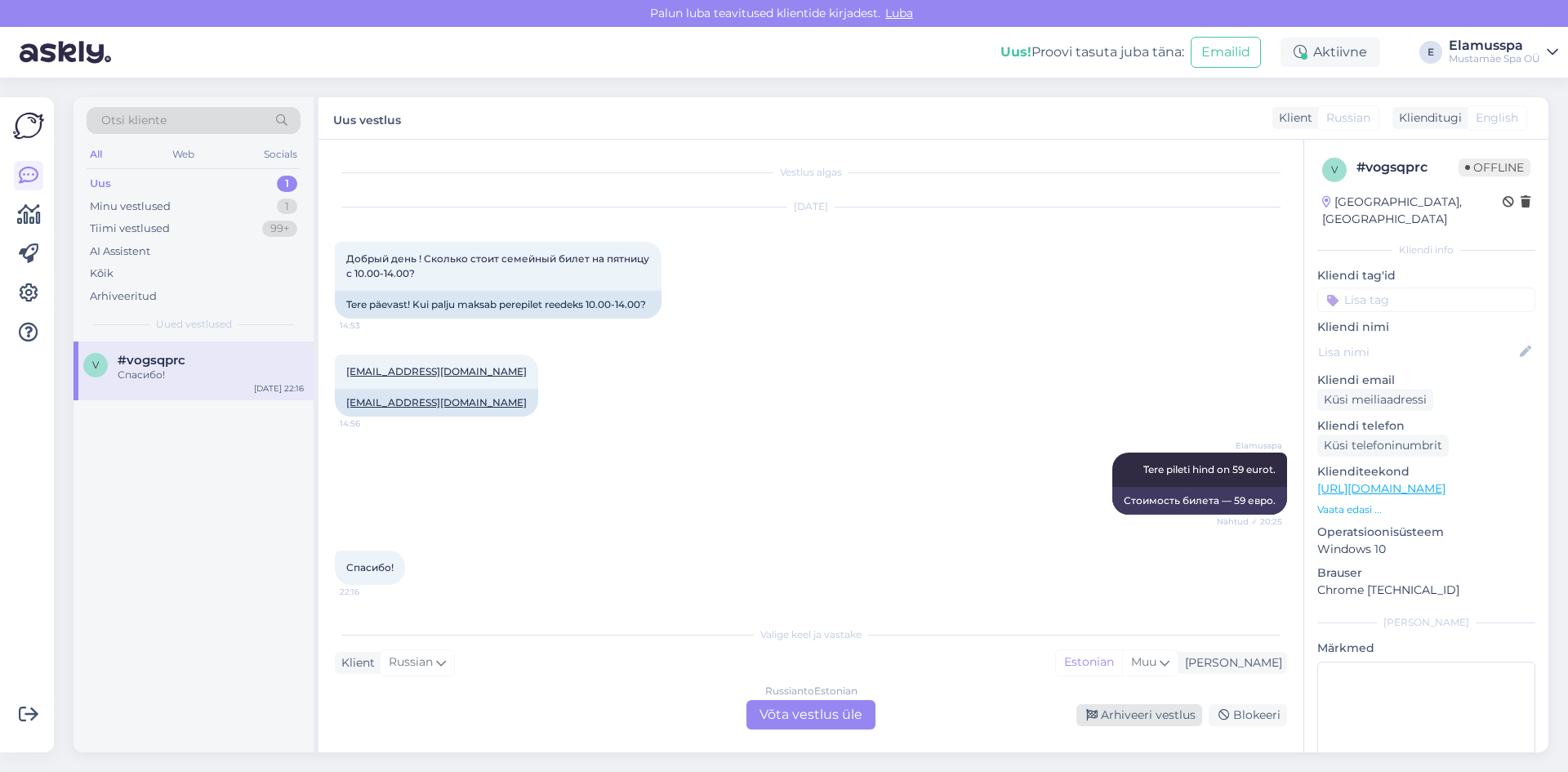
click at [1127, 718] on div "Arhiveeri vestlus" at bounding box center [1139, 715] width 125 height 22
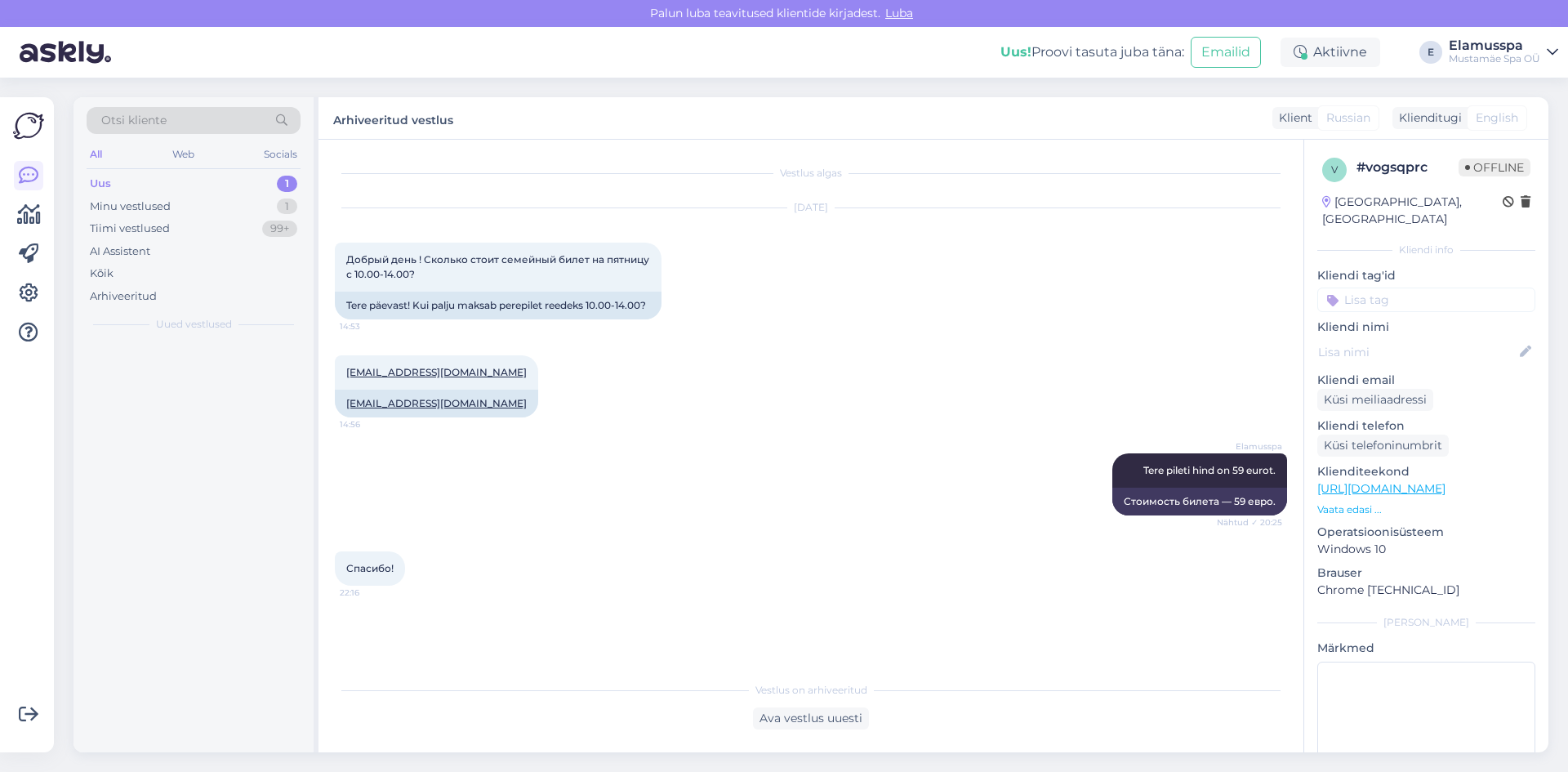
scroll to position [0, 0]
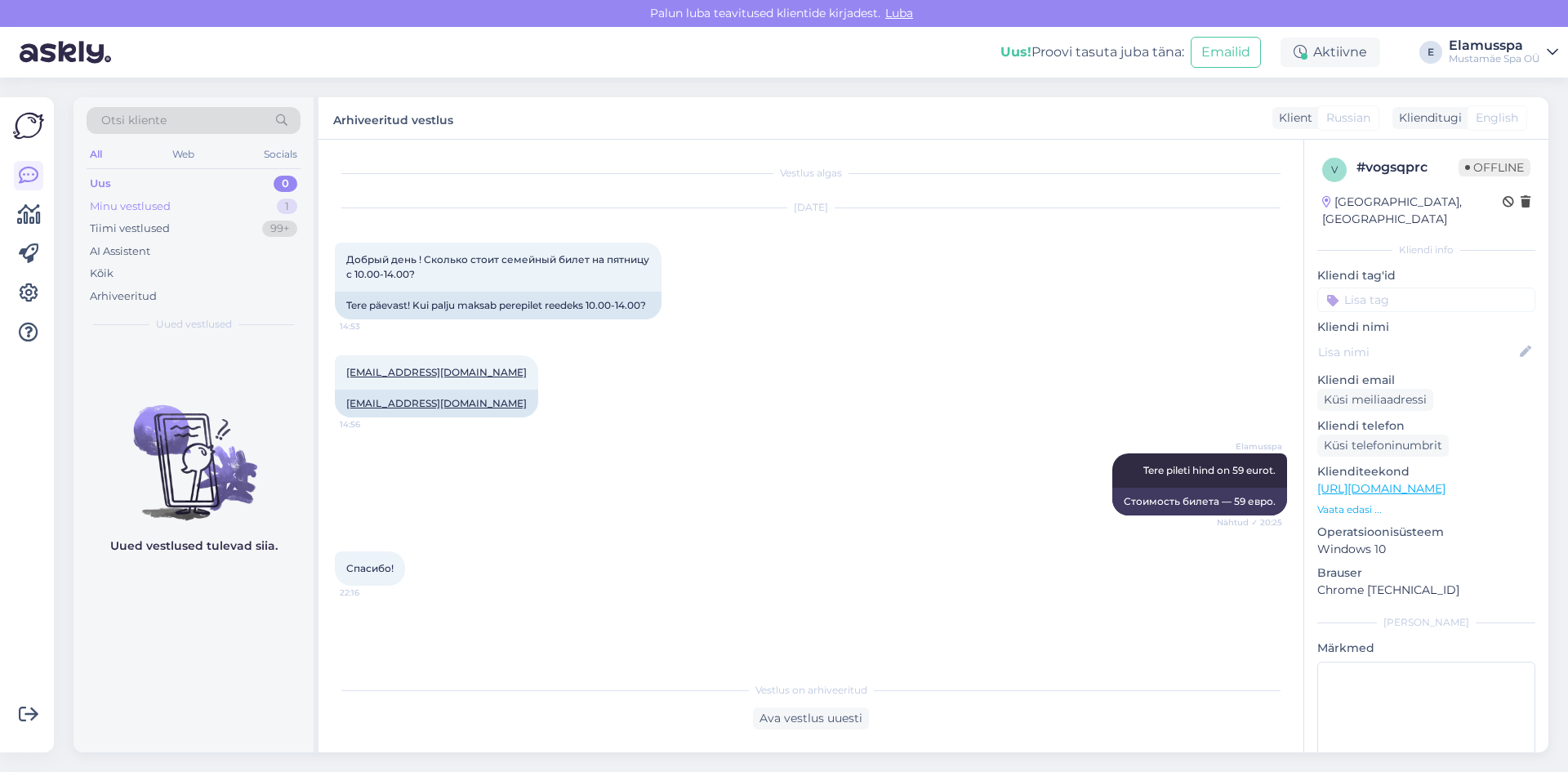
click at [265, 203] on div "Minu vestlused 1" at bounding box center [193, 206] width 214 height 23
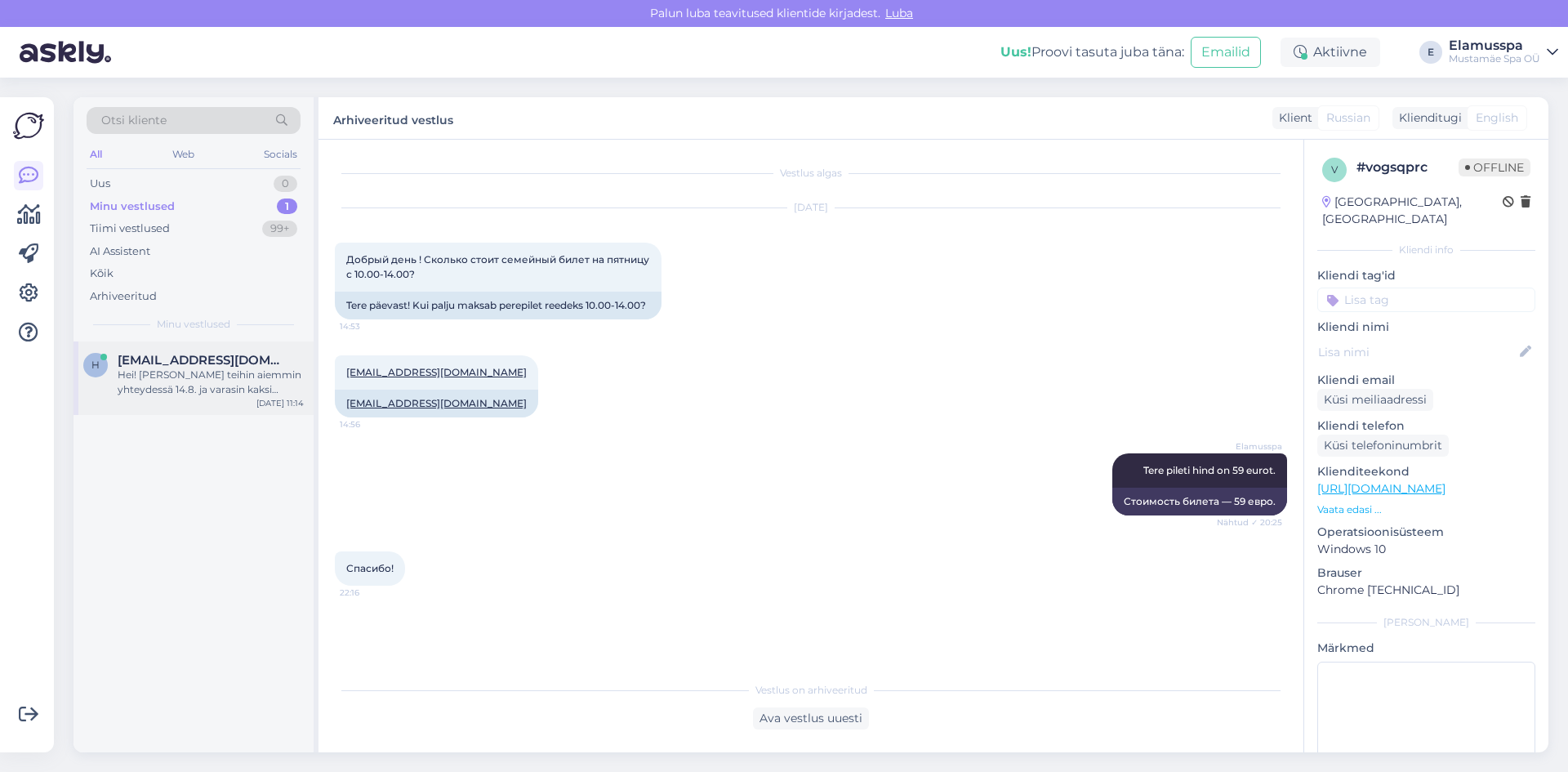
click at [241, 369] on div "Hei! [PERSON_NAME] teihin aiemmin yhteydessä 14.8. ja varasin kaksi hierontaa l…" at bounding box center [211, 382] width 186 height 30
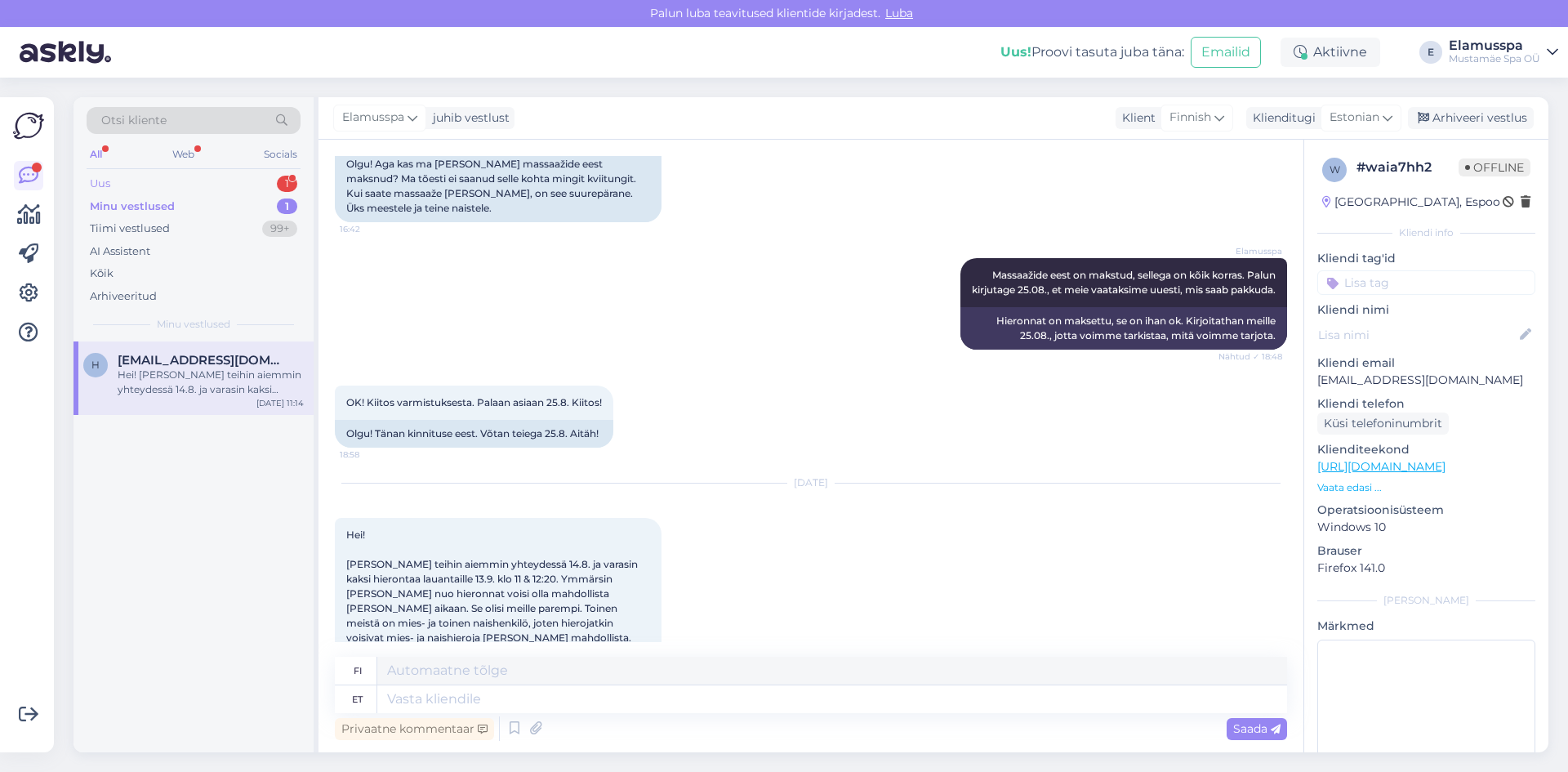
click at [289, 179] on div "1" at bounding box center [287, 183] width 20 height 16
click at [269, 370] on div "Tere, minul on mitut Chilli voucherit (Spa21). Kas ma saan need alustada nt. ok…" at bounding box center [211, 382] width 186 height 30
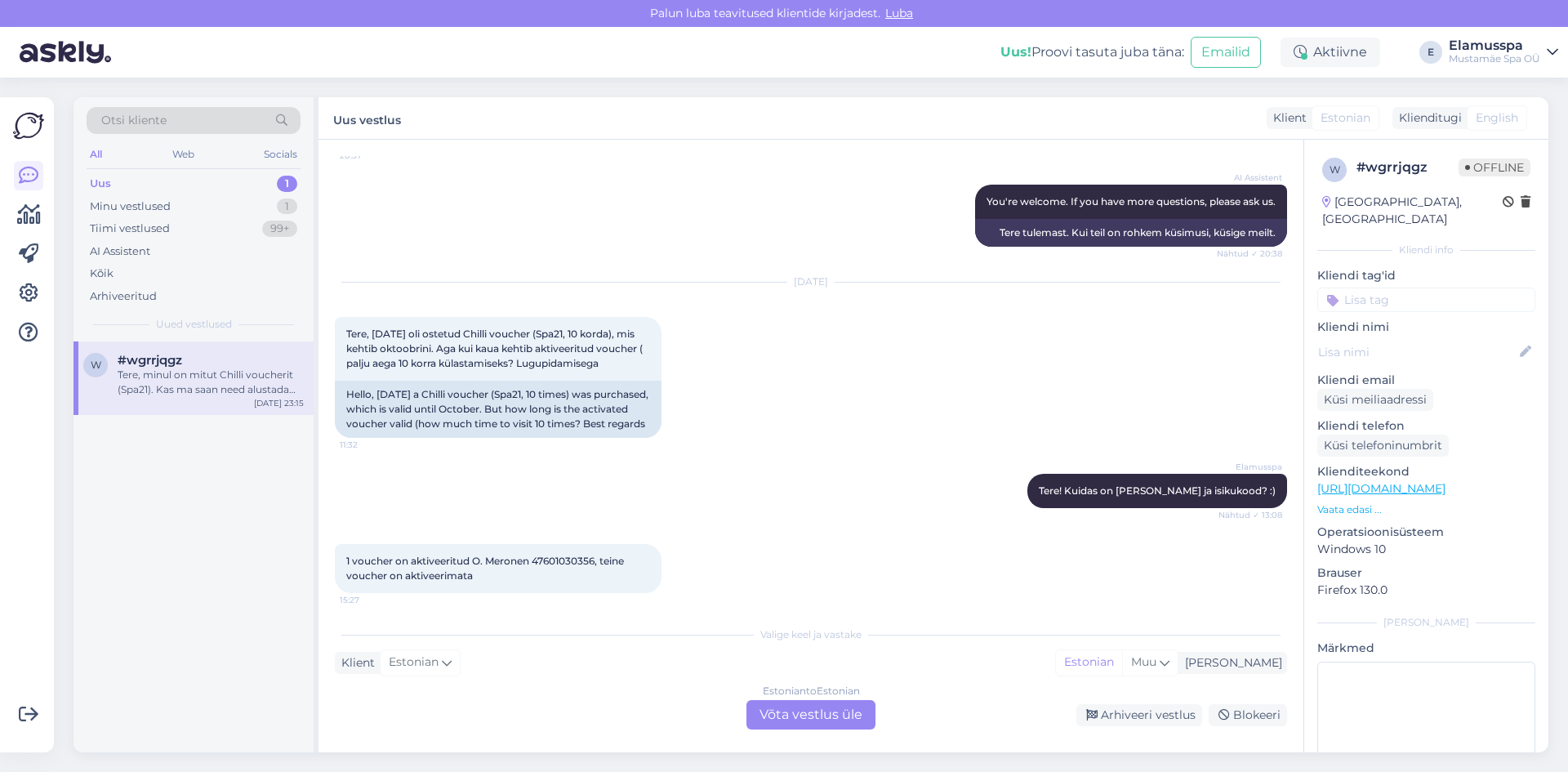
scroll to position [950, 0]
